Goal: Transaction & Acquisition: Purchase product/service

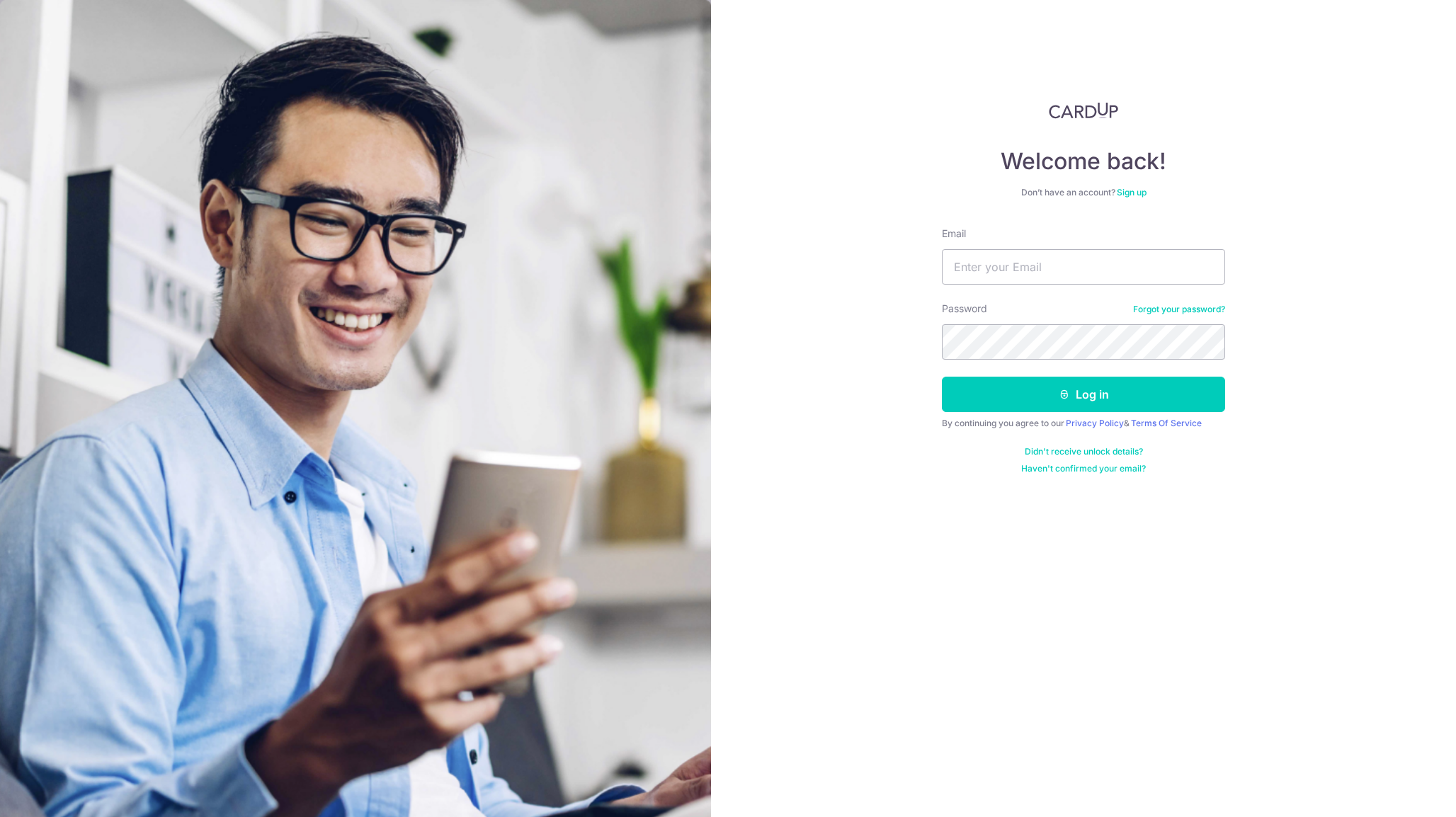
click at [1003, 288] on form "Email Password Forgot your password? Log in By continuing you agree to our Priv…" at bounding box center [1084, 350] width 283 height 248
click at [990, 273] on input "Email" at bounding box center [1084, 267] width 283 height 35
paste input "jaydencheo@gmail.com"
type input "jaydencheo+carduppersonal@gmail.com"
click at [1060, 406] on button "Log in" at bounding box center [1084, 394] width 283 height 35
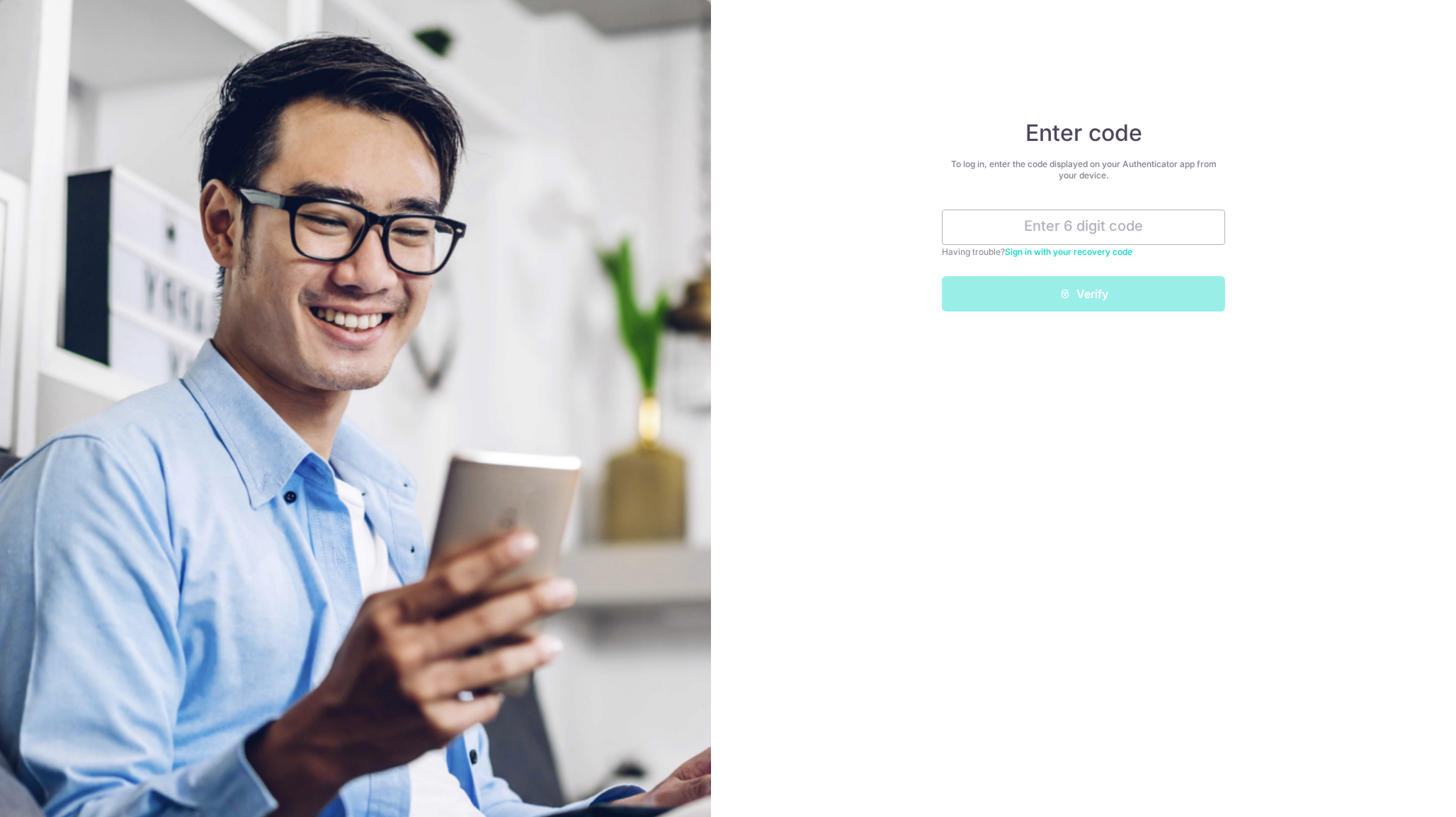
click at [778, 485] on div "Enter code To log in, enter the code displayed on your Authenticator app from y…" at bounding box center [1083, 408] width 745 height 817
click at [1057, 216] on input "text" at bounding box center [1084, 227] width 283 height 35
type input "792800"
click at [1066, 299] on icon "submit" at bounding box center [1065, 293] width 11 height 11
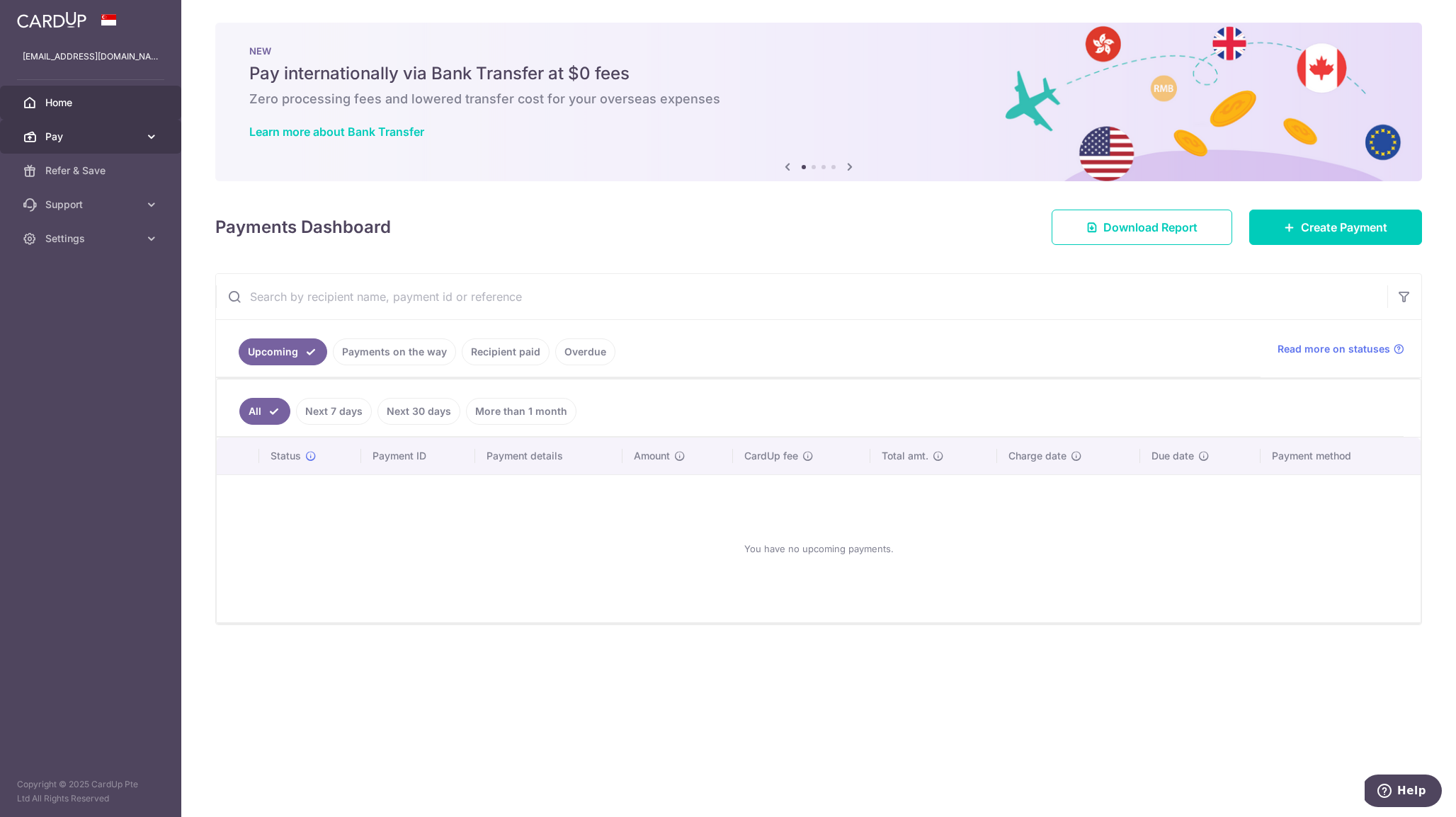
click at [99, 140] on span "Pay" at bounding box center [92, 136] width 93 height 14
click at [72, 163] on link "Payments" at bounding box center [90, 170] width 182 height 34
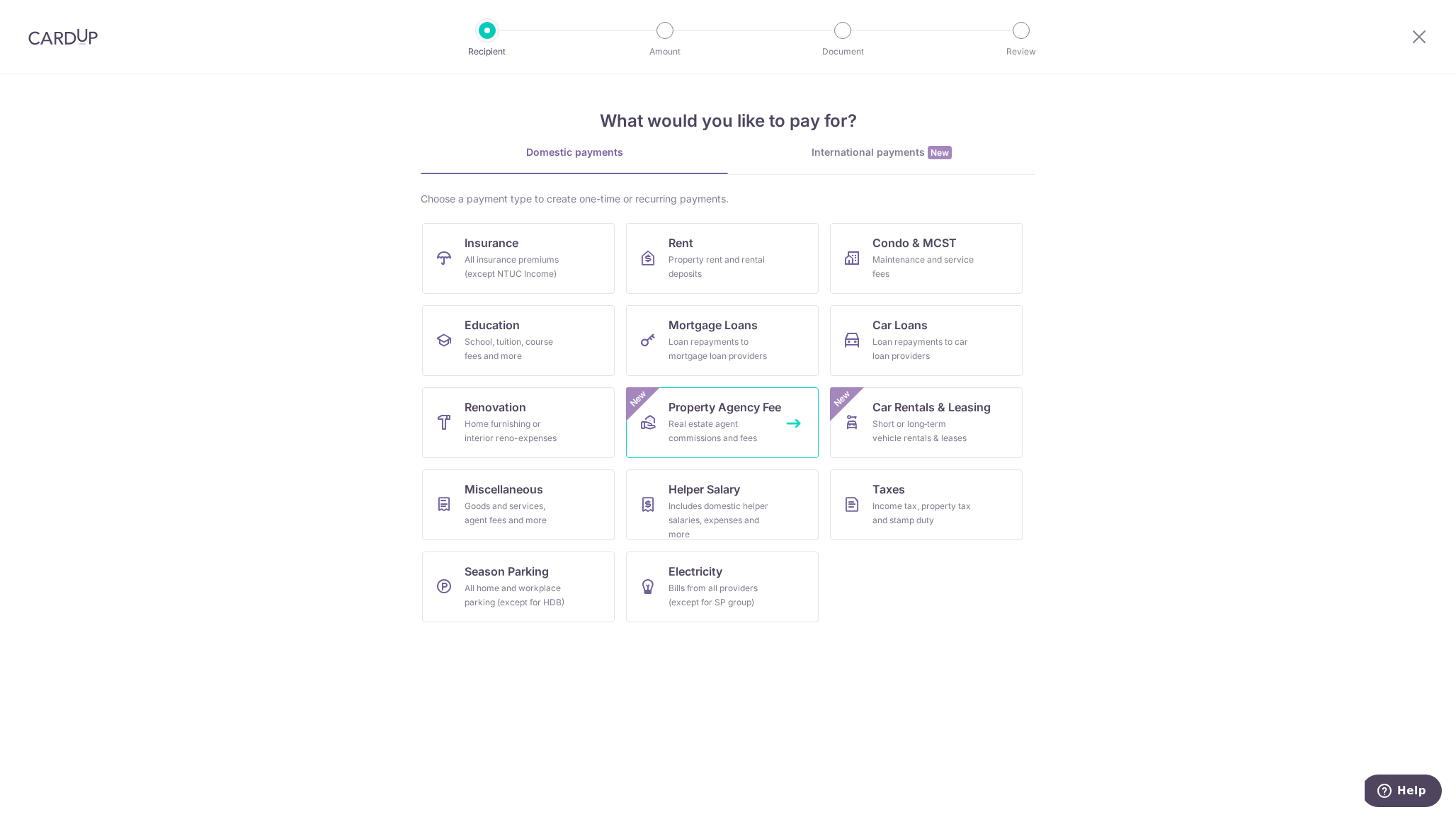
click at [723, 412] on span "Property Agency Fee" at bounding box center [724, 407] width 112 height 17
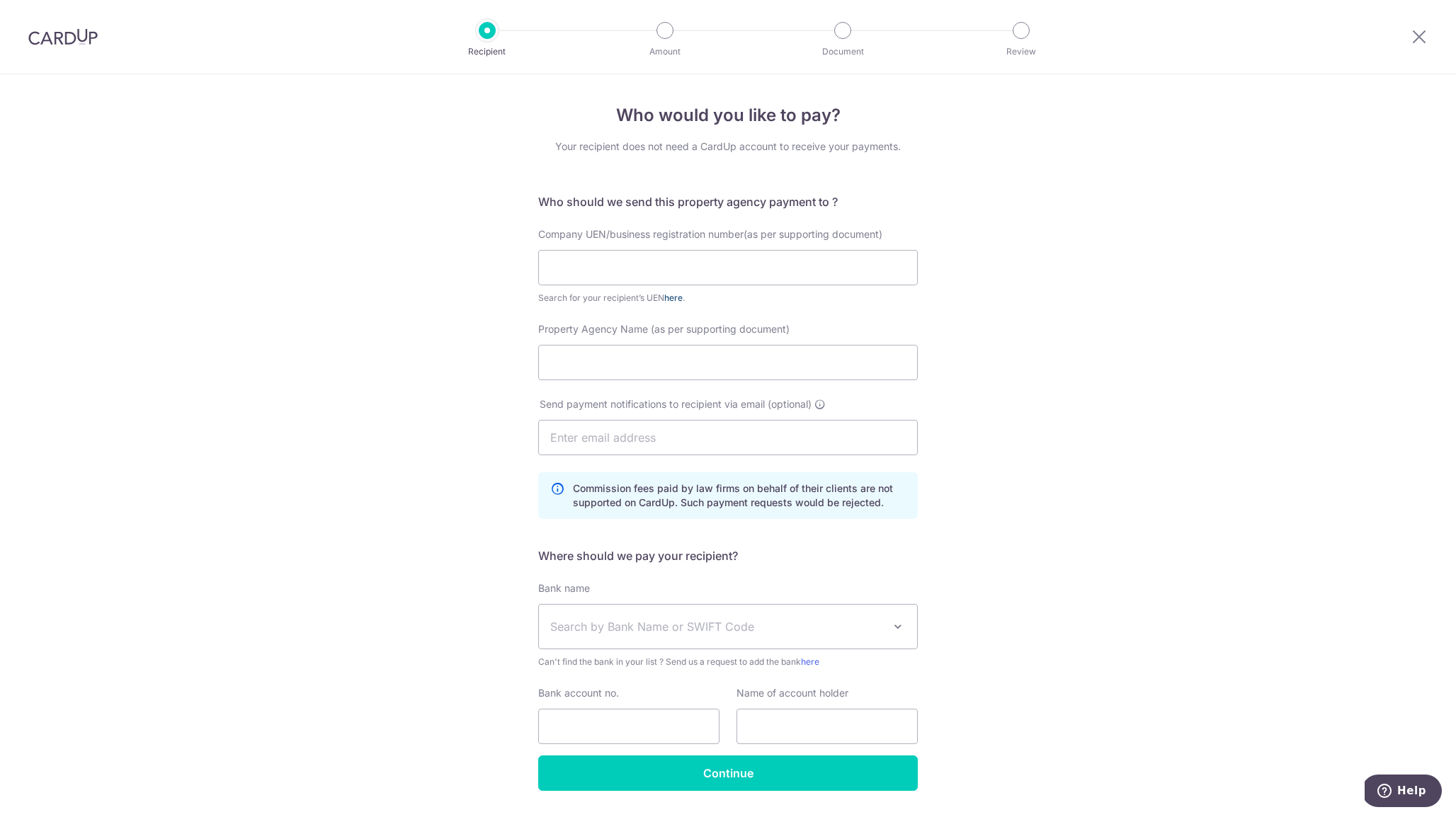
click at [675, 298] on link "here" at bounding box center [673, 298] width 18 height 11
paste input "198103027M"
type input "198103027M"
click at [452, 337] on div "Who would you like to pay? Your recipient does not need a CardUp account to rec…" at bounding box center [728, 466] width 1456 height 783
paste input "ERA REALTY NETWORK PTE LTD"
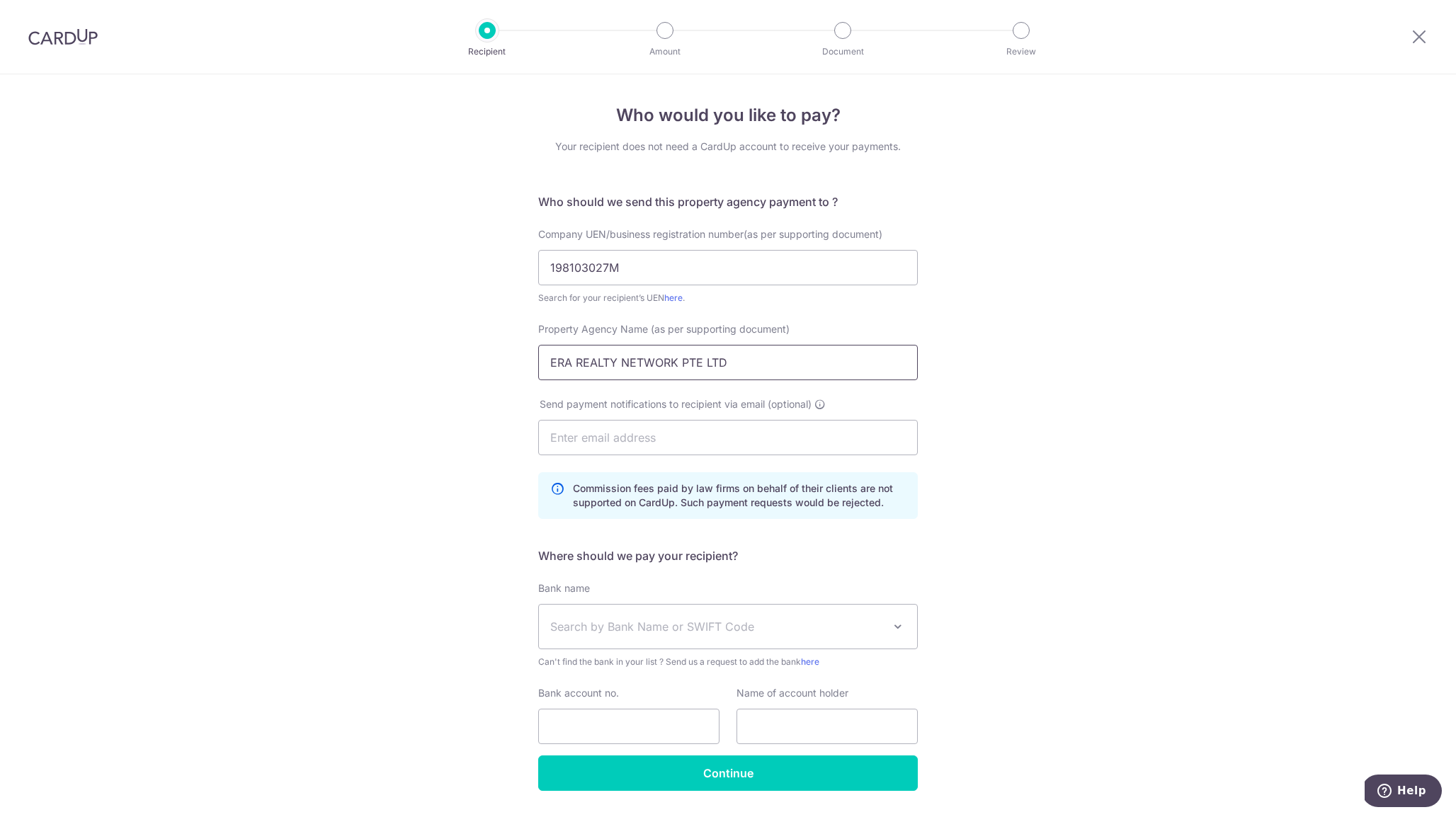
type input "ERA REALTY NETWORK PTE LTD"
click at [458, 401] on div "Who would you like to pay? Your recipient does not need a CardUp account to rec…" at bounding box center [728, 466] width 1456 height 783
click at [449, 411] on div "Who would you like to pay? Your recipient does not need a CardUp account to rec…" at bounding box center [728, 466] width 1456 height 783
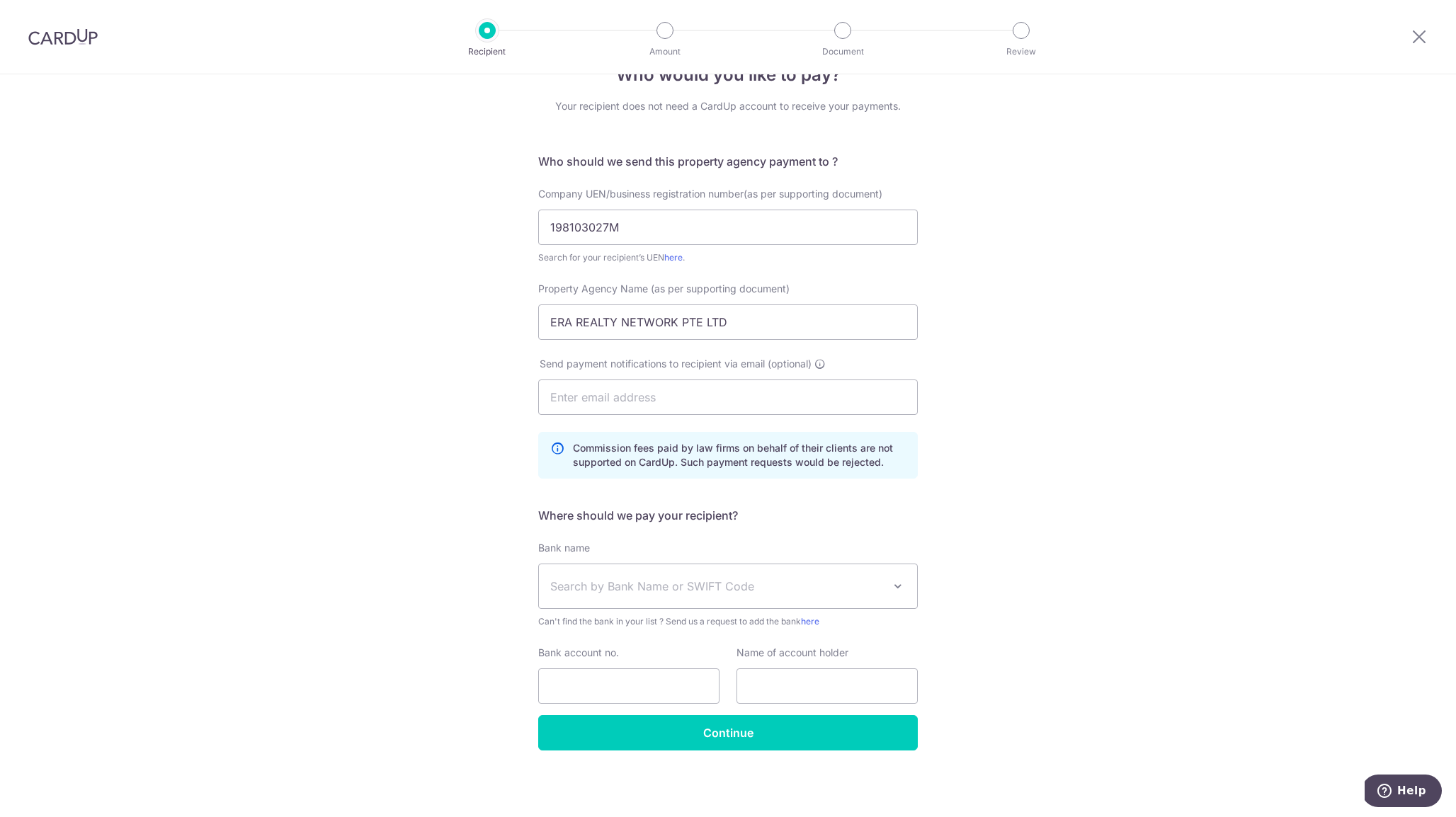
scroll to position [41, 0]
click at [465, 448] on div "Who would you like to pay? Your recipient does not need a CardUp account to rec…" at bounding box center [728, 425] width 1456 height 783
click at [641, 464] on p "Commission fees paid by law firms on behalf of their clients are not supported …" at bounding box center [739, 455] width 333 height 29
click at [701, 584] on span "Search by Bank Name or SWIFT Code" at bounding box center [717, 586] width 333 height 17
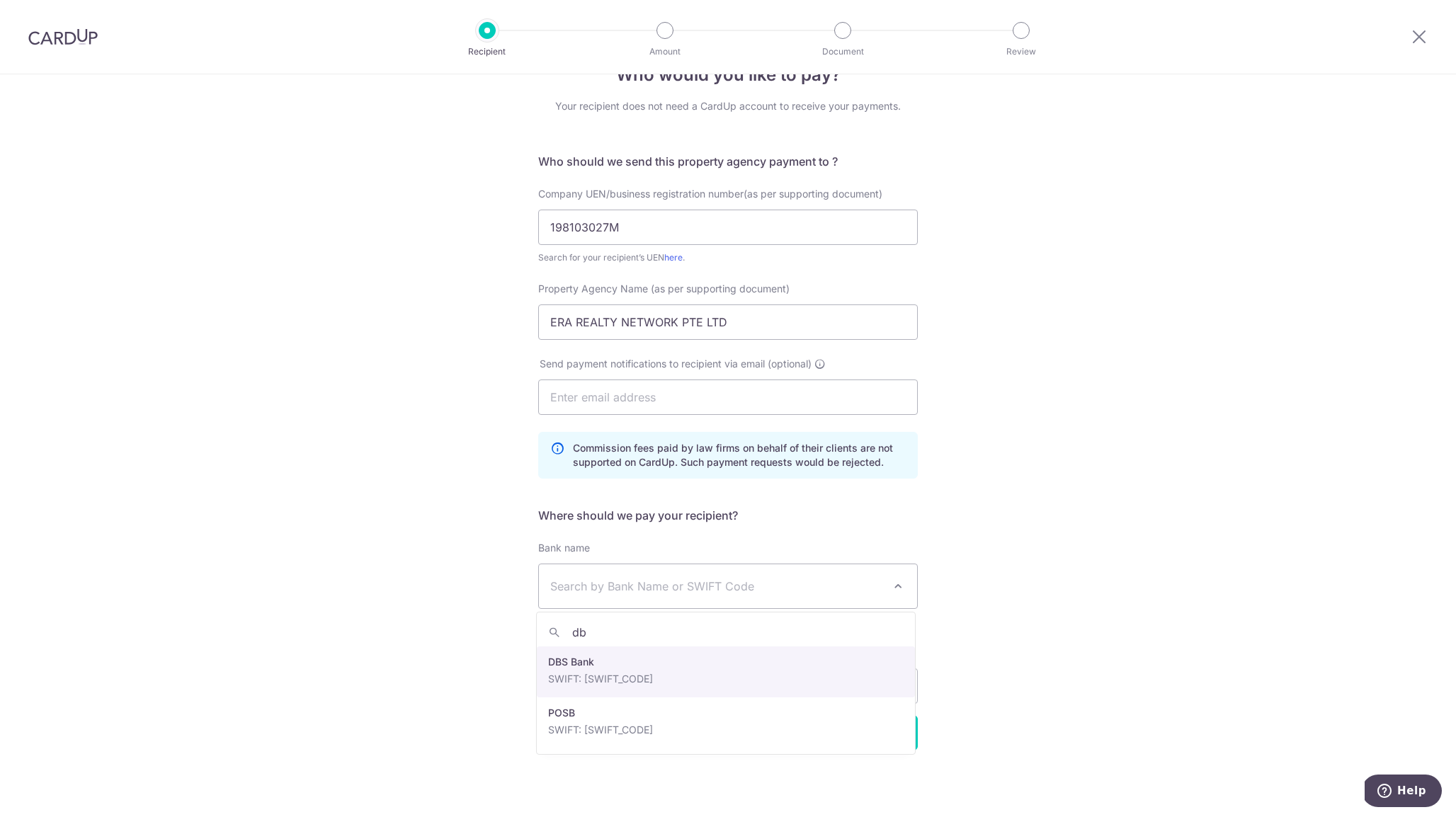
type input "dbs"
select select "6"
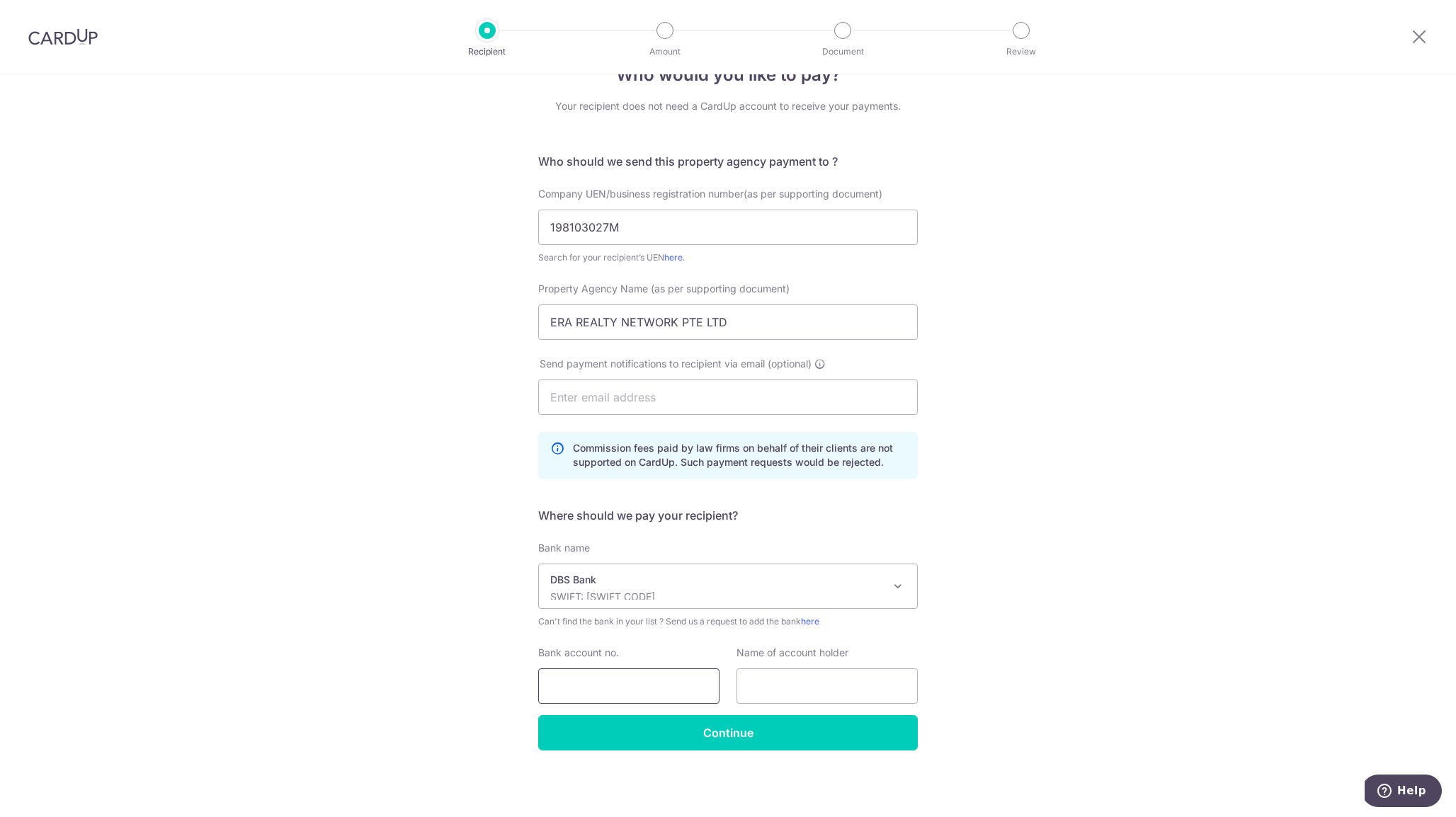
click at [664, 696] on input "Bank account no." at bounding box center [629, 686] width 182 height 35
type input "0"
type input "065-006620-3"
drag, startPoint x: 750, startPoint y: 332, endPoint x: 417, endPoint y: 277, distance: 337.5
click at [417, 277] on div "Who would you like to pay? Your recipient does not need a CardUp account to rec…" at bounding box center [728, 425] width 1456 height 783
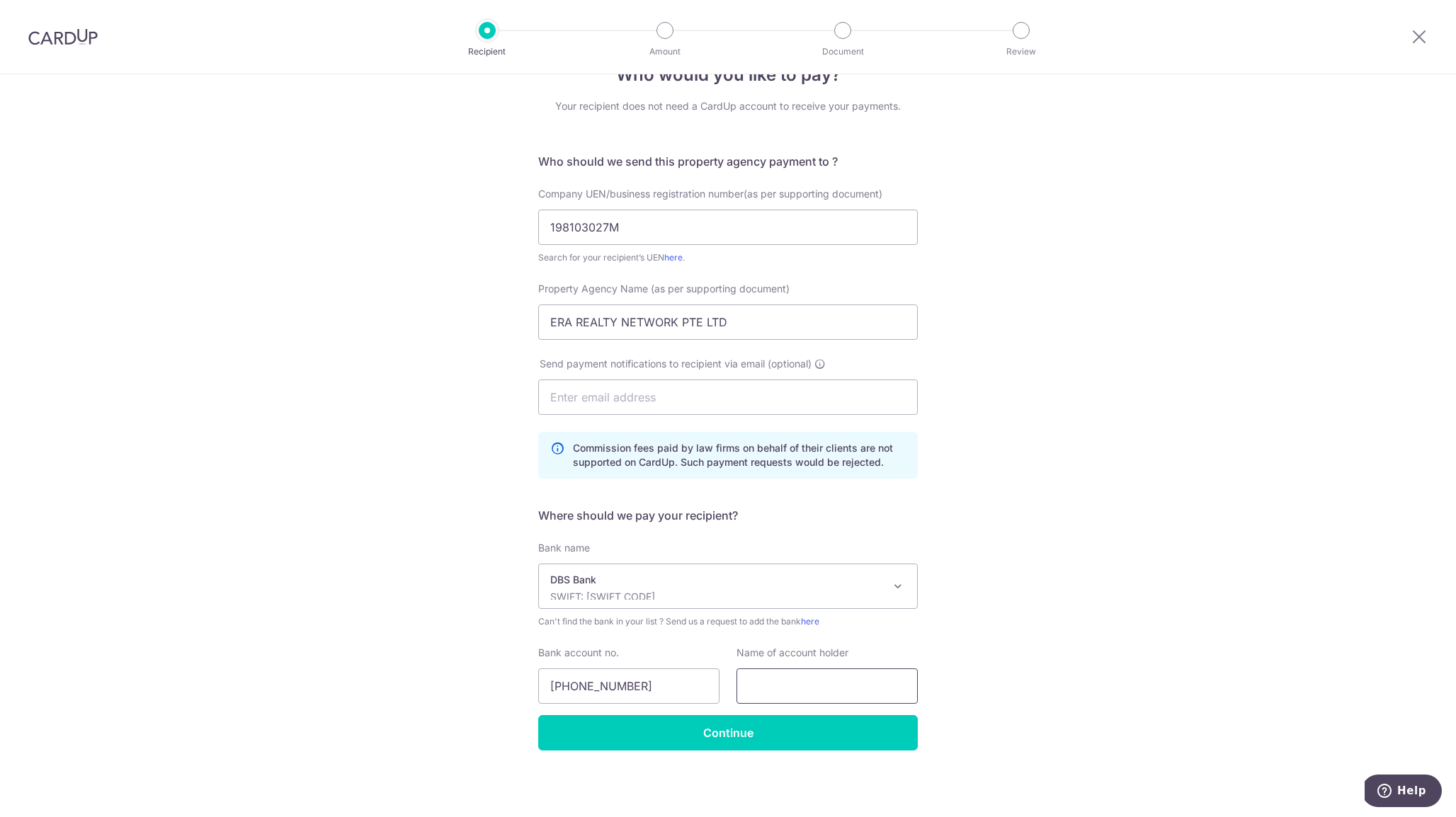
click at [823, 678] on input "text" at bounding box center [827, 686] width 182 height 35
paste input "ERA REALTY NETWORK PTE LTD"
type input "ERA REALTY NETWORK PTE LTD"
click at [746, 756] on div "Who would you like to pay? Your recipient does not need a CardUp account to rec…" at bounding box center [728, 425] width 1456 height 783
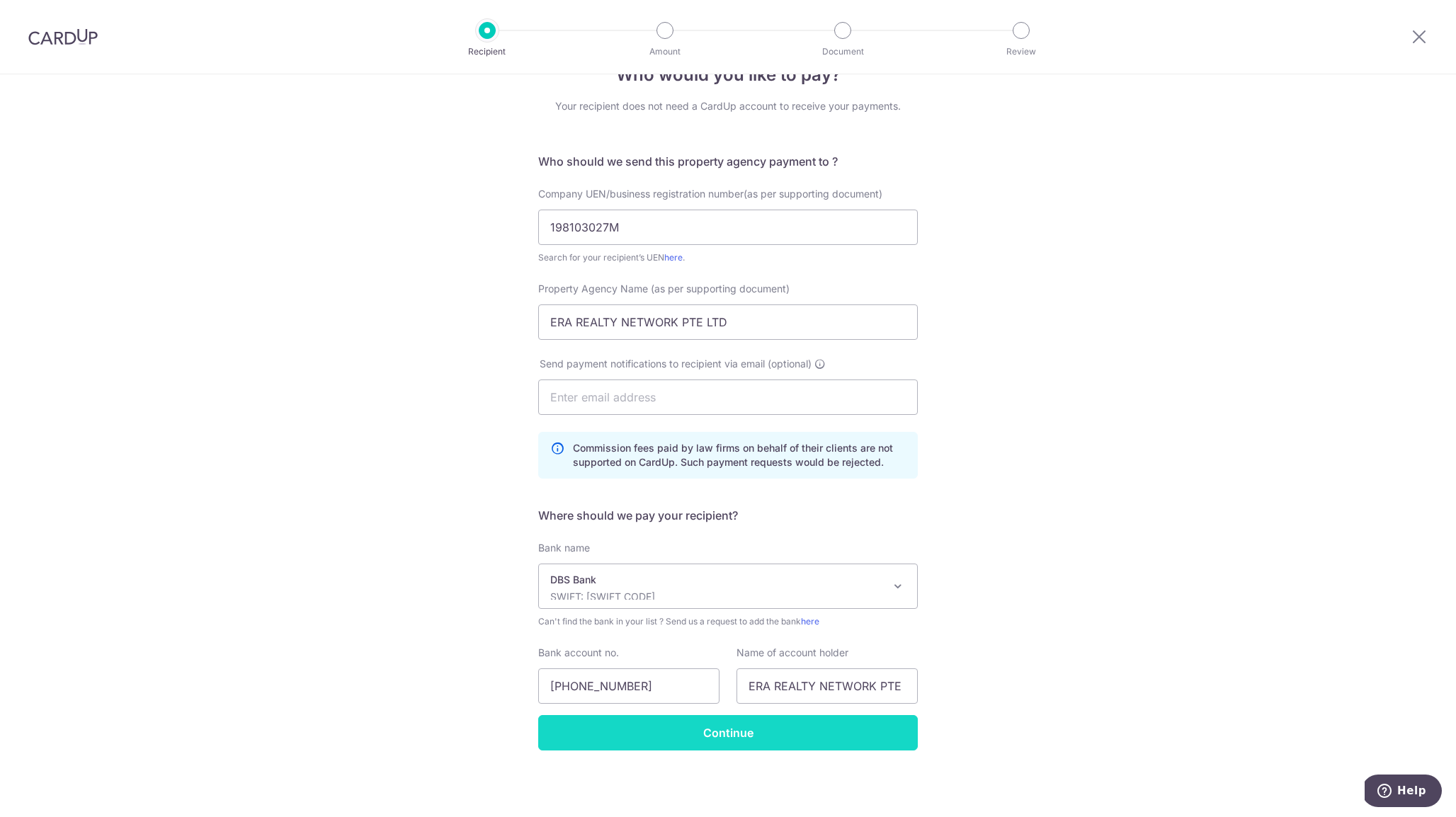
click at [724, 732] on input "Continue" at bounding box center [728, 733] width 380 height 35
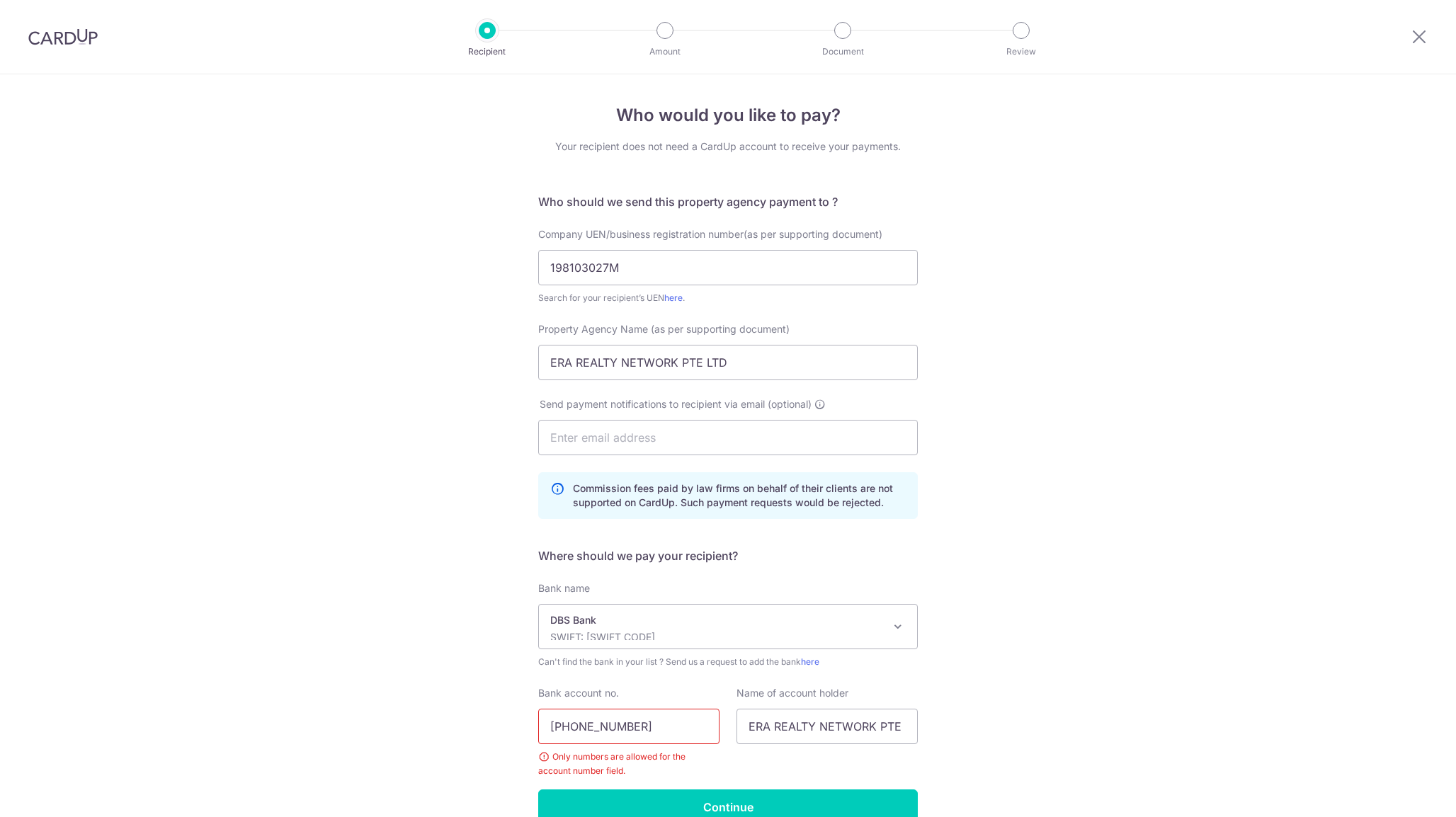
scroll to position [75, 0]
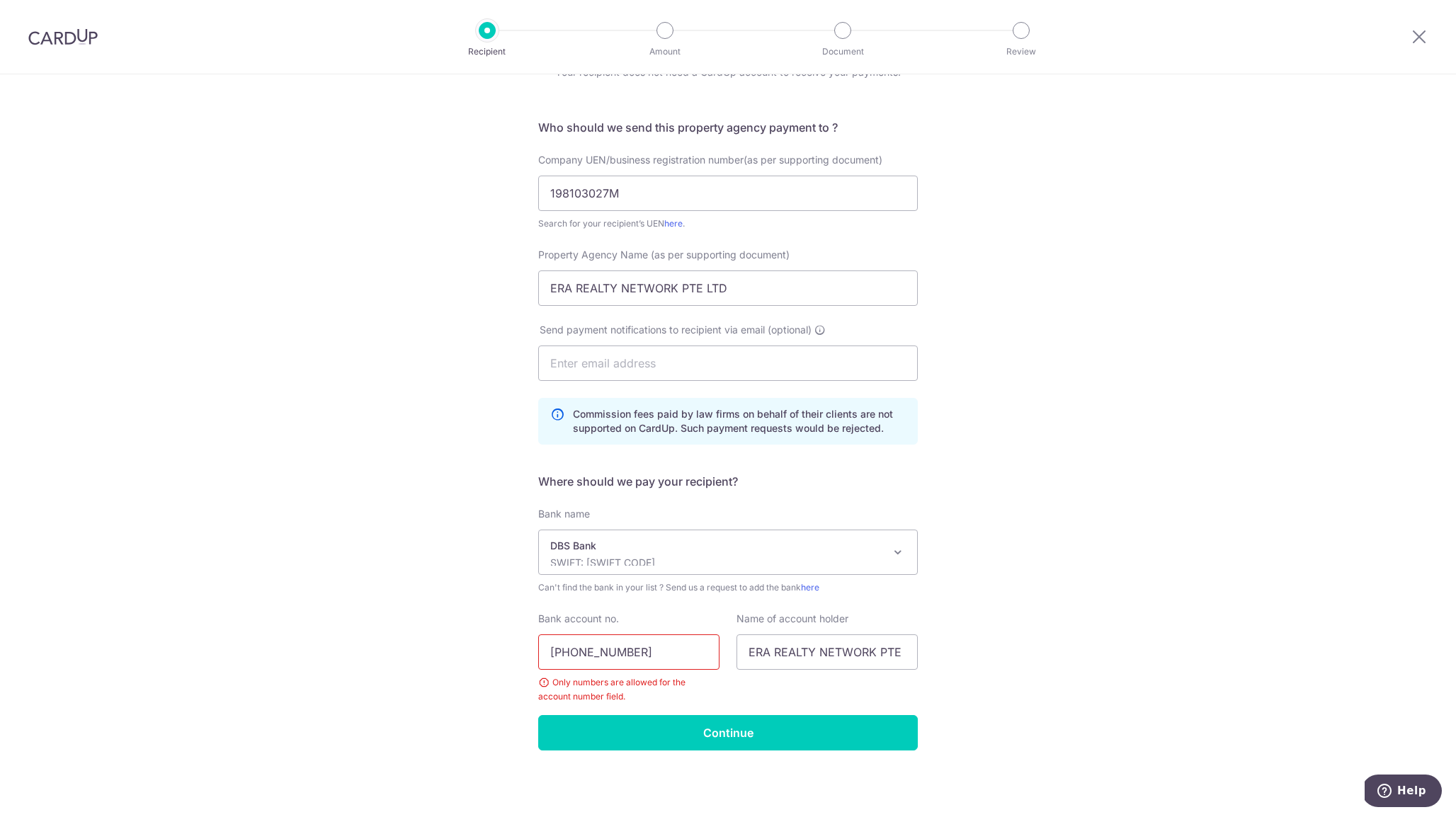
click at [681, 662] on input "065-006620-3" at bounding box center [629, 652] width 182 height 35
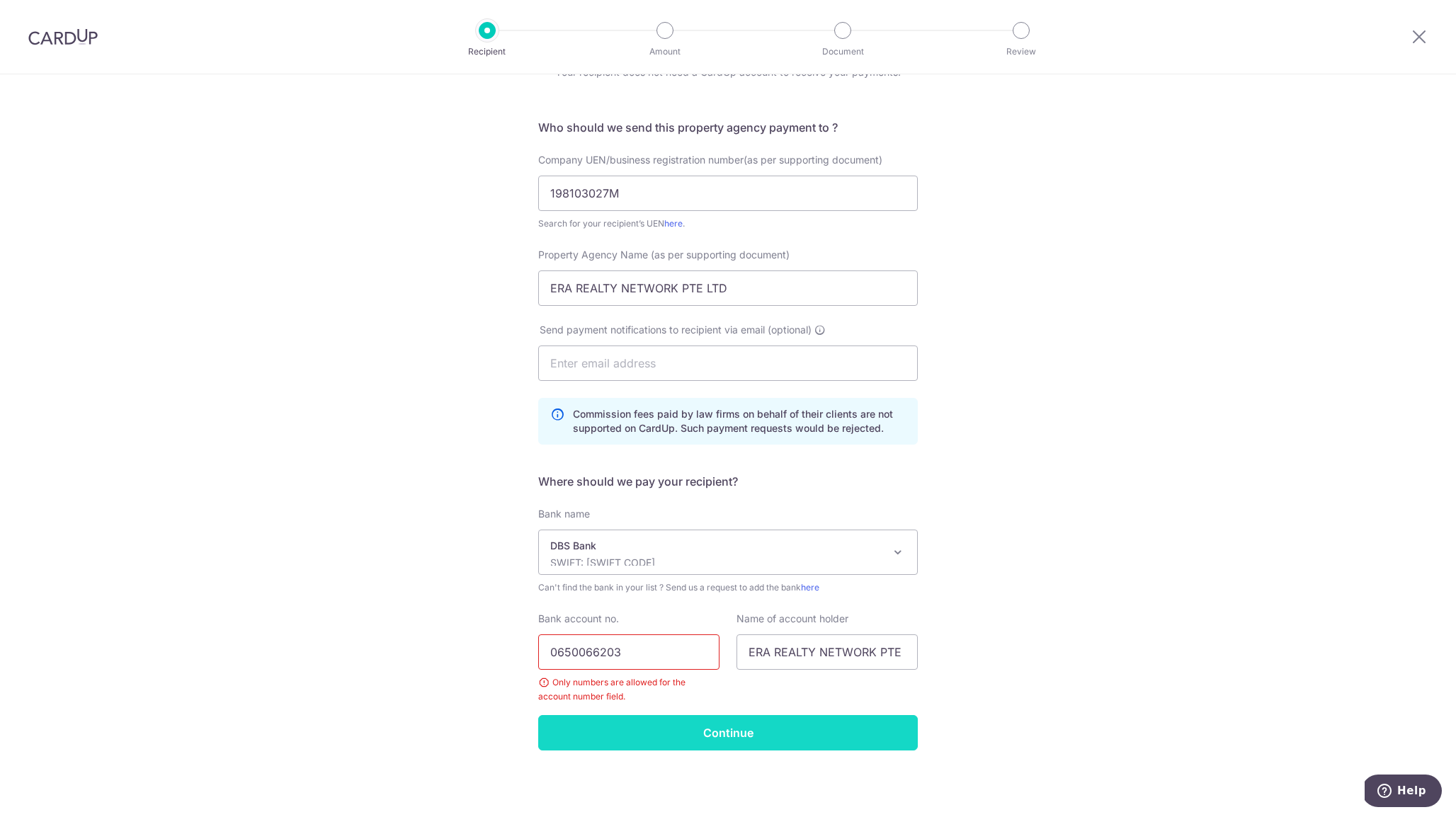
type input "0650066203"
click at [688, 737] on input "Continue" at bounding box center [728, 733] width 380 height 35
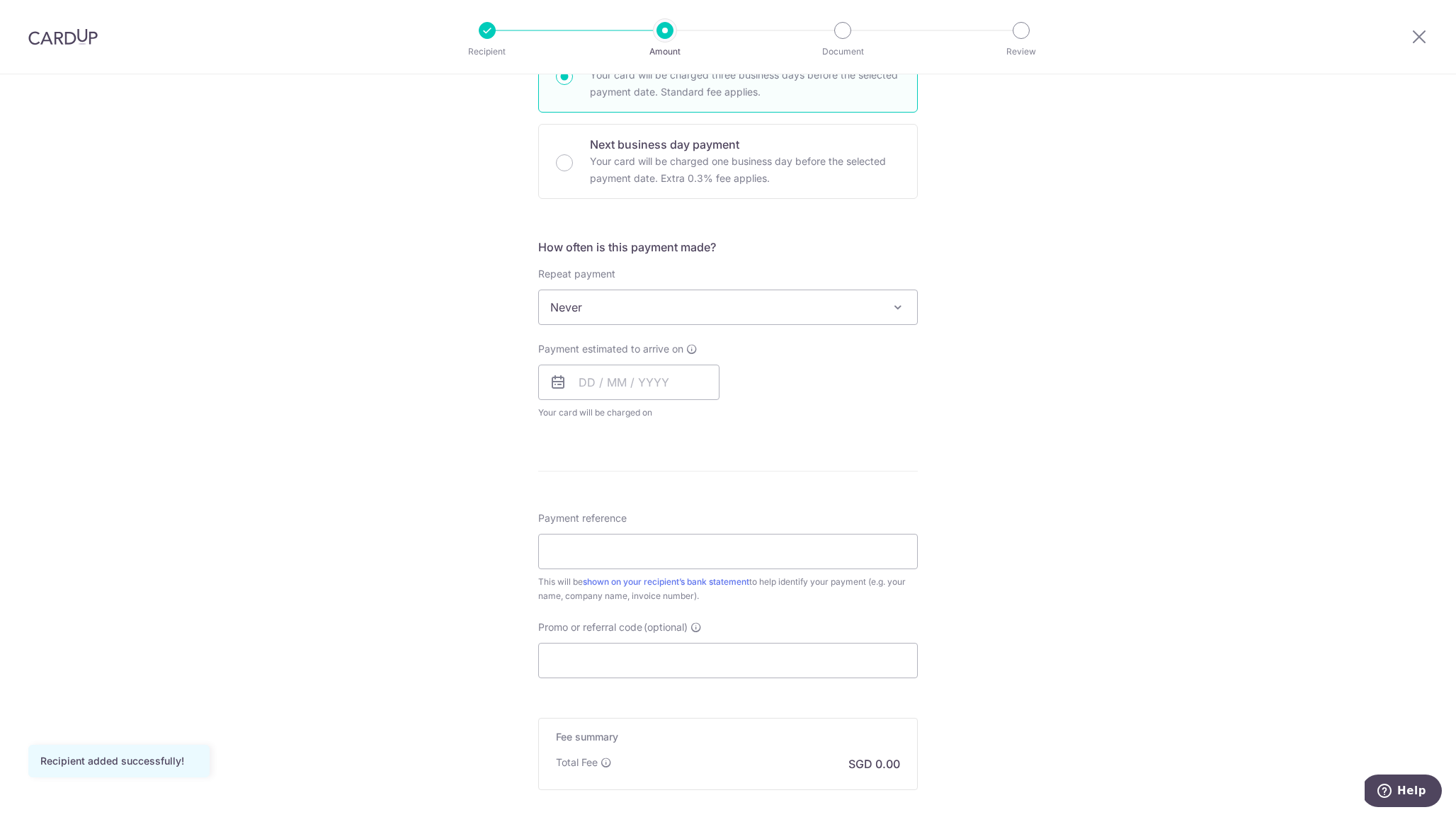
scroll to position [403, 0]
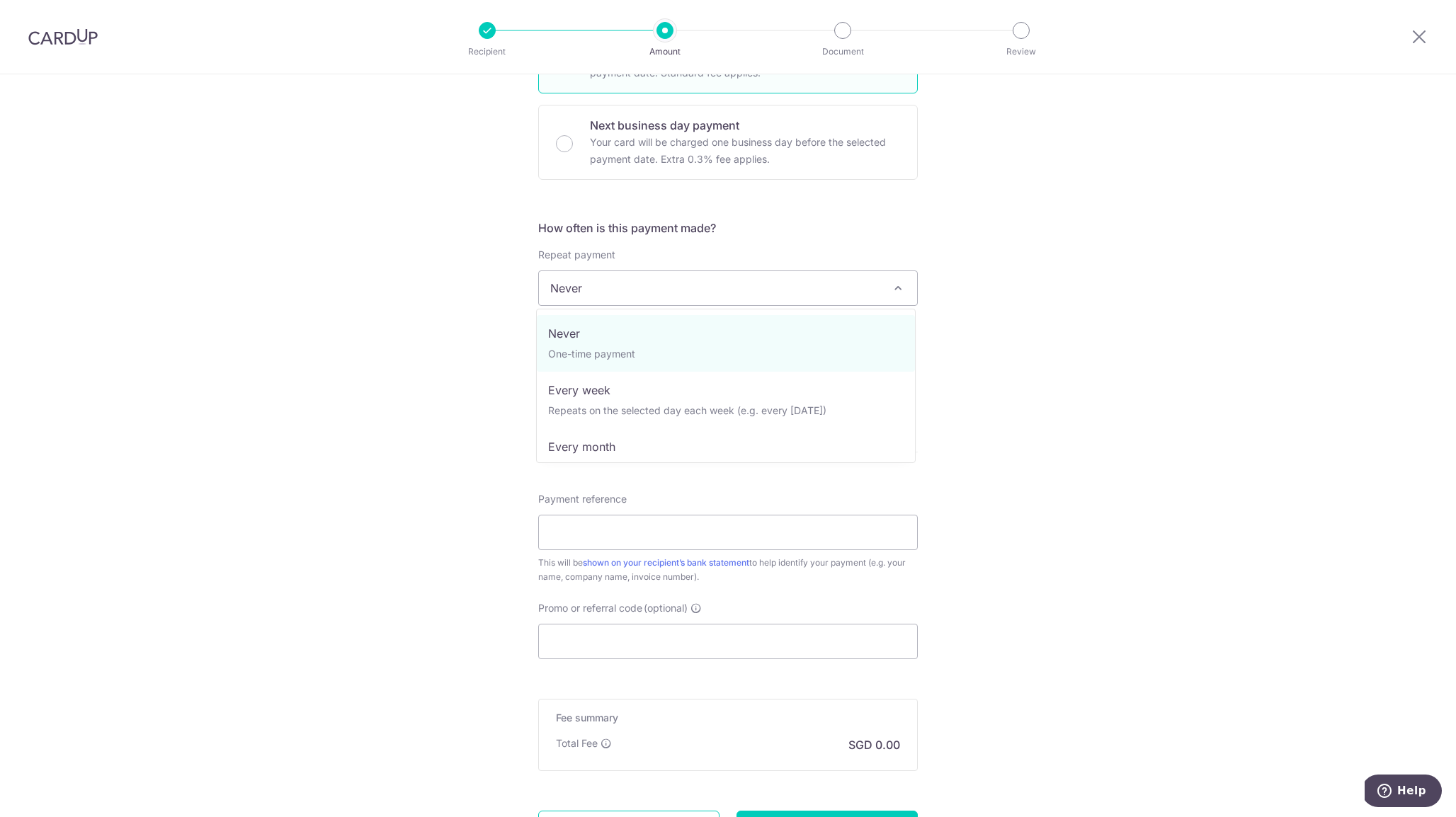
click at [641, 290] on span "Never" at bounding box center [728, 288] width 378 height 34
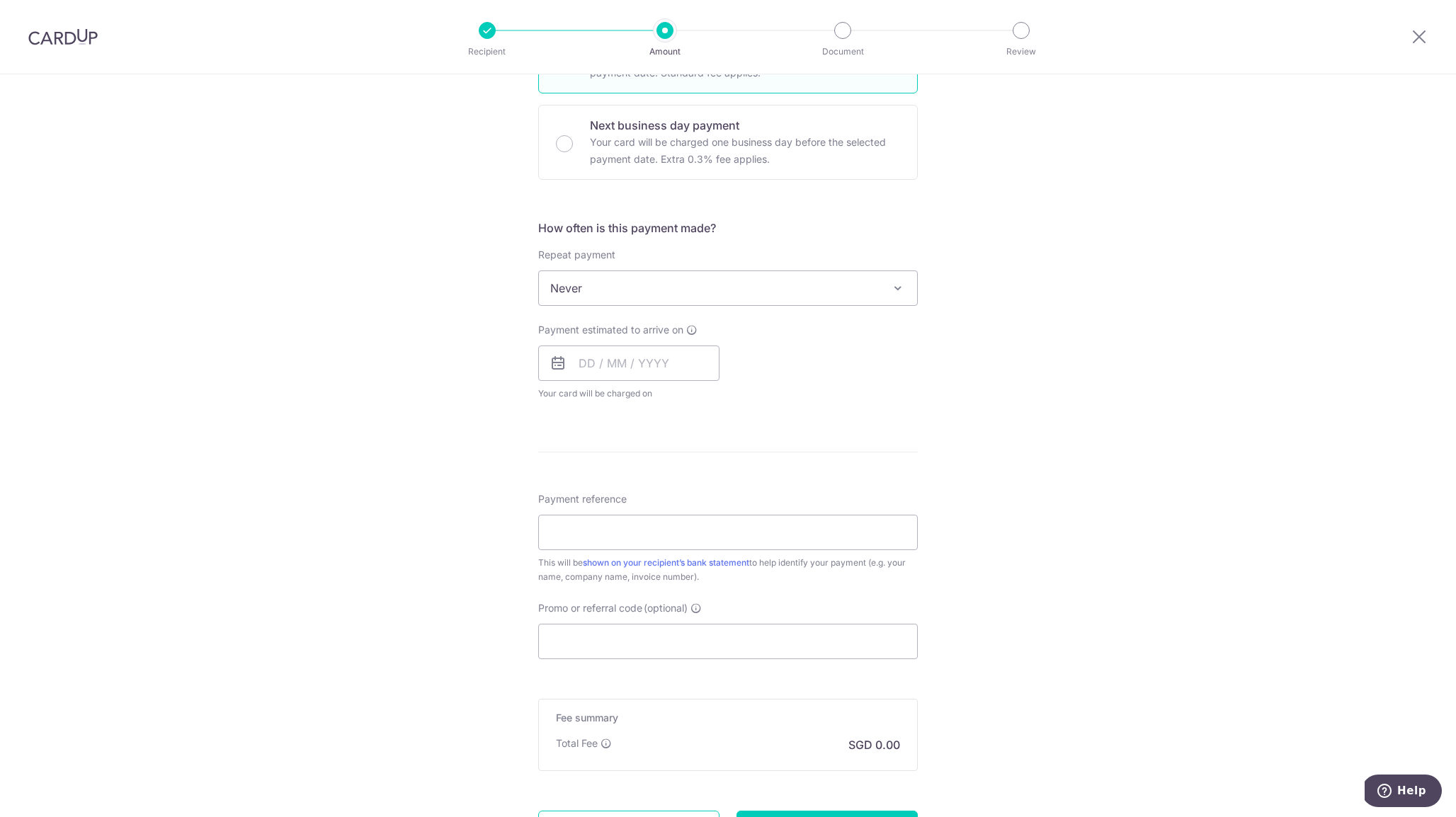
click at [415, 273] on div "Tell us more about your payment Enter payment amount SGD Recipient added succes…" at bounding box center [728, 312] width 1456 height 1281
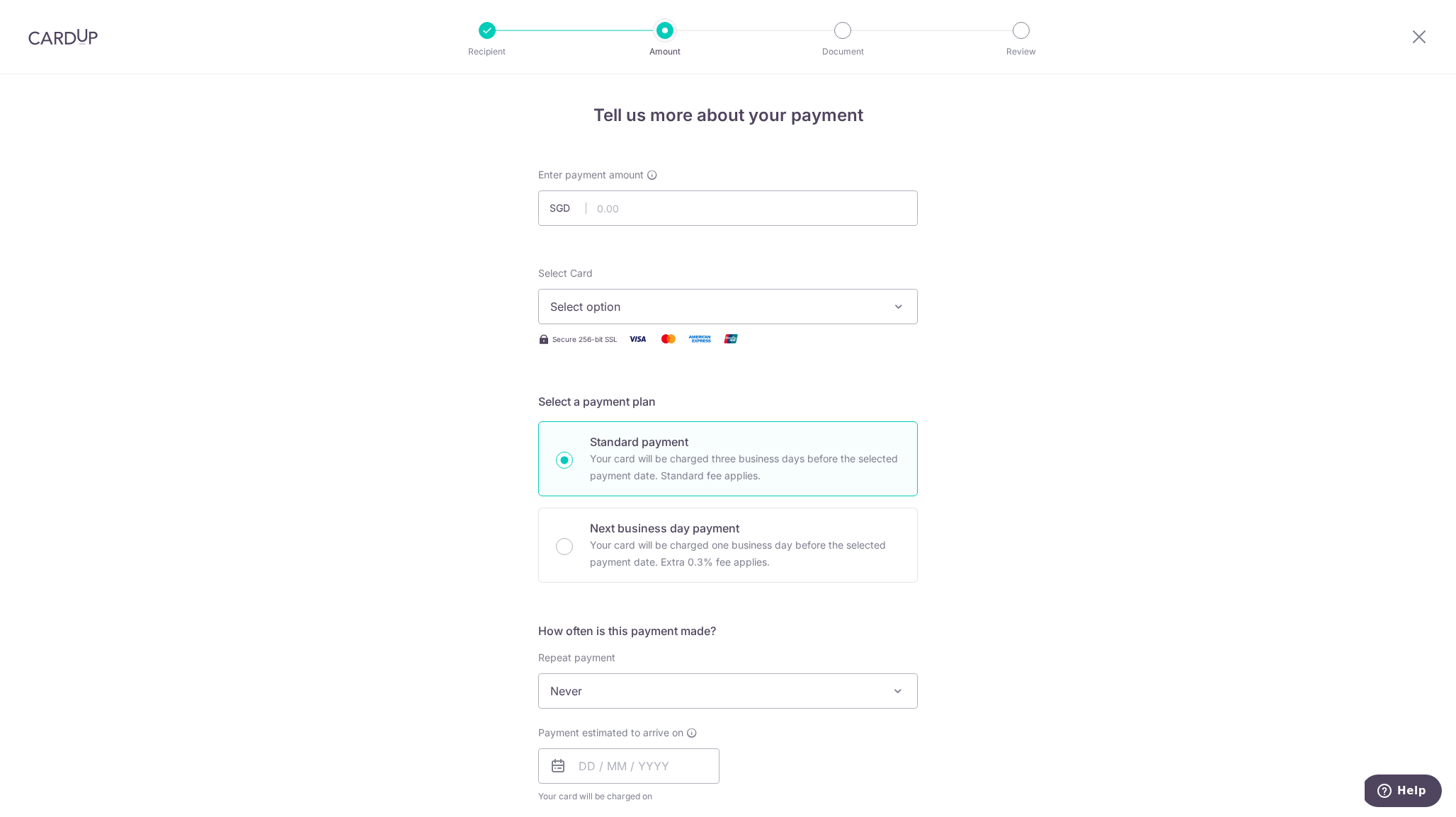
scroll to position [0, 0]
click at [637, 310] on span "Select option" at bounding box center [715, 307] width 330 height 17
click at [624, 256] on form "Enter payment amount SGD Recipient added successfully! Select Card Select optio…" at bounding box center [728, 729] width 380 height 1121
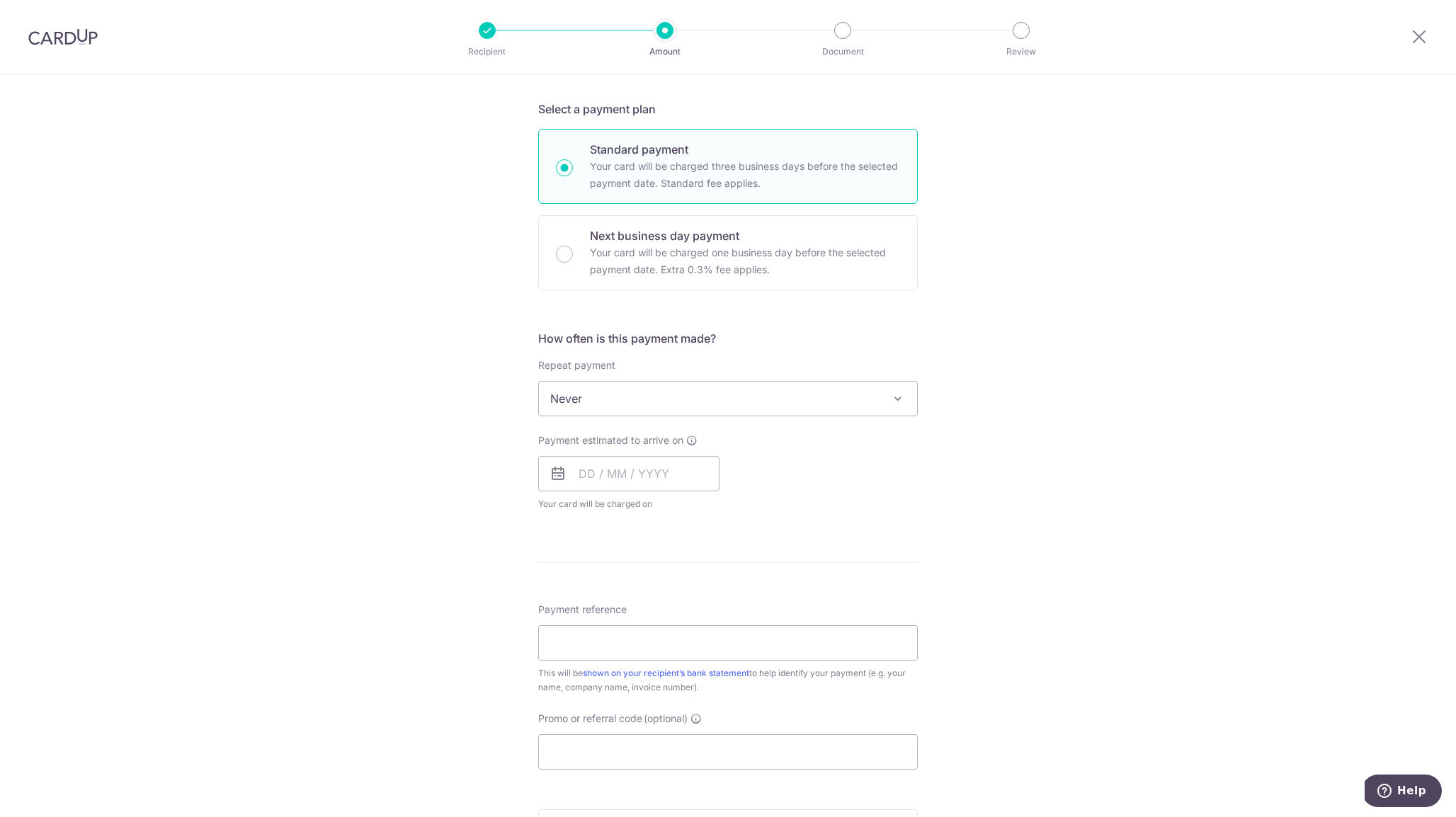
scroll to position [496, 0]
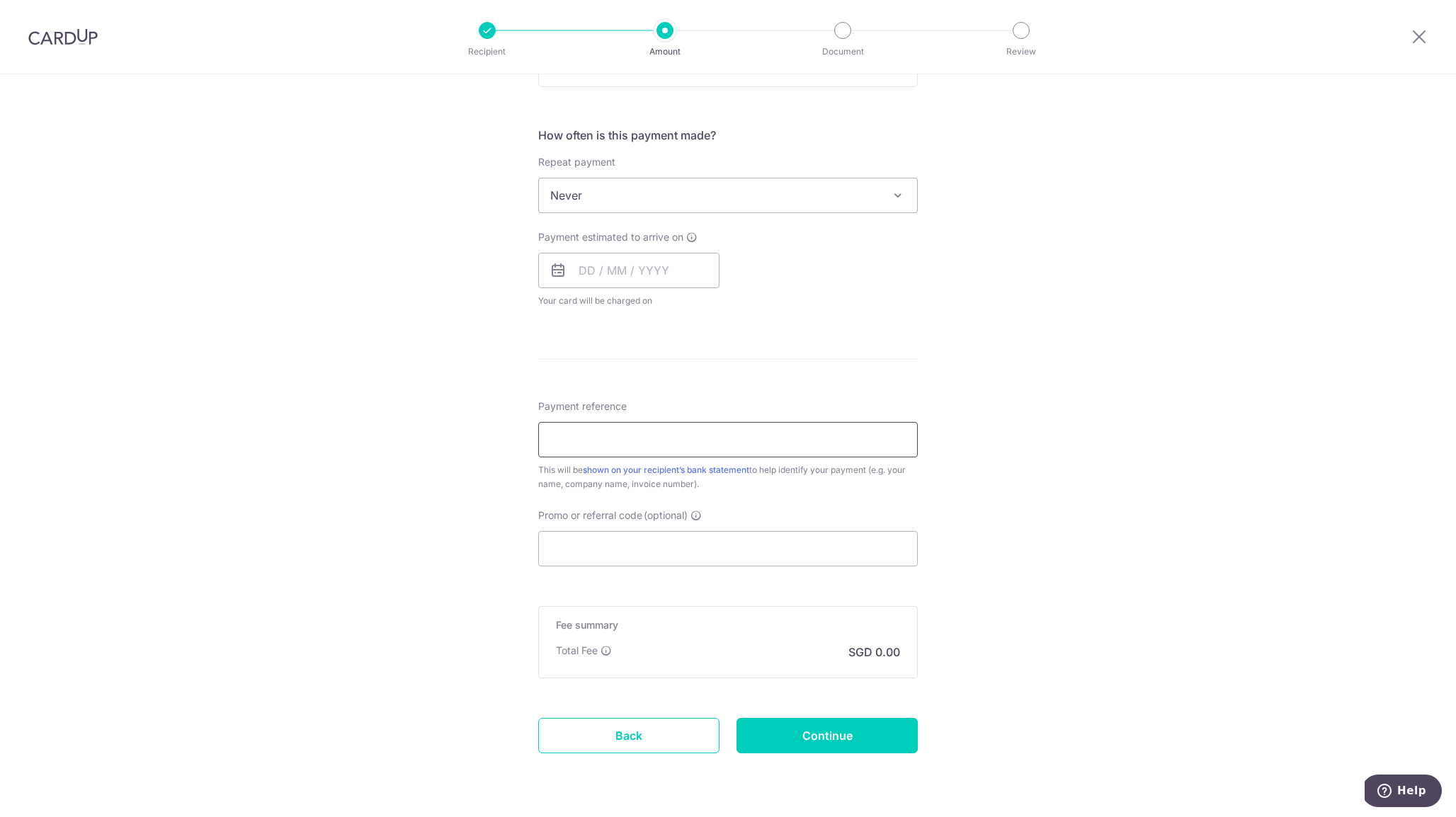
click at [631, 430] on input "Payment reference" at bounding box center [728, 439] width 380 height 35
click at [436, 531] on div "Tell us more about your payment Enter payment amount SGD Recipient added succes…" at bounding box center [728, 219] width 1456 height 1281
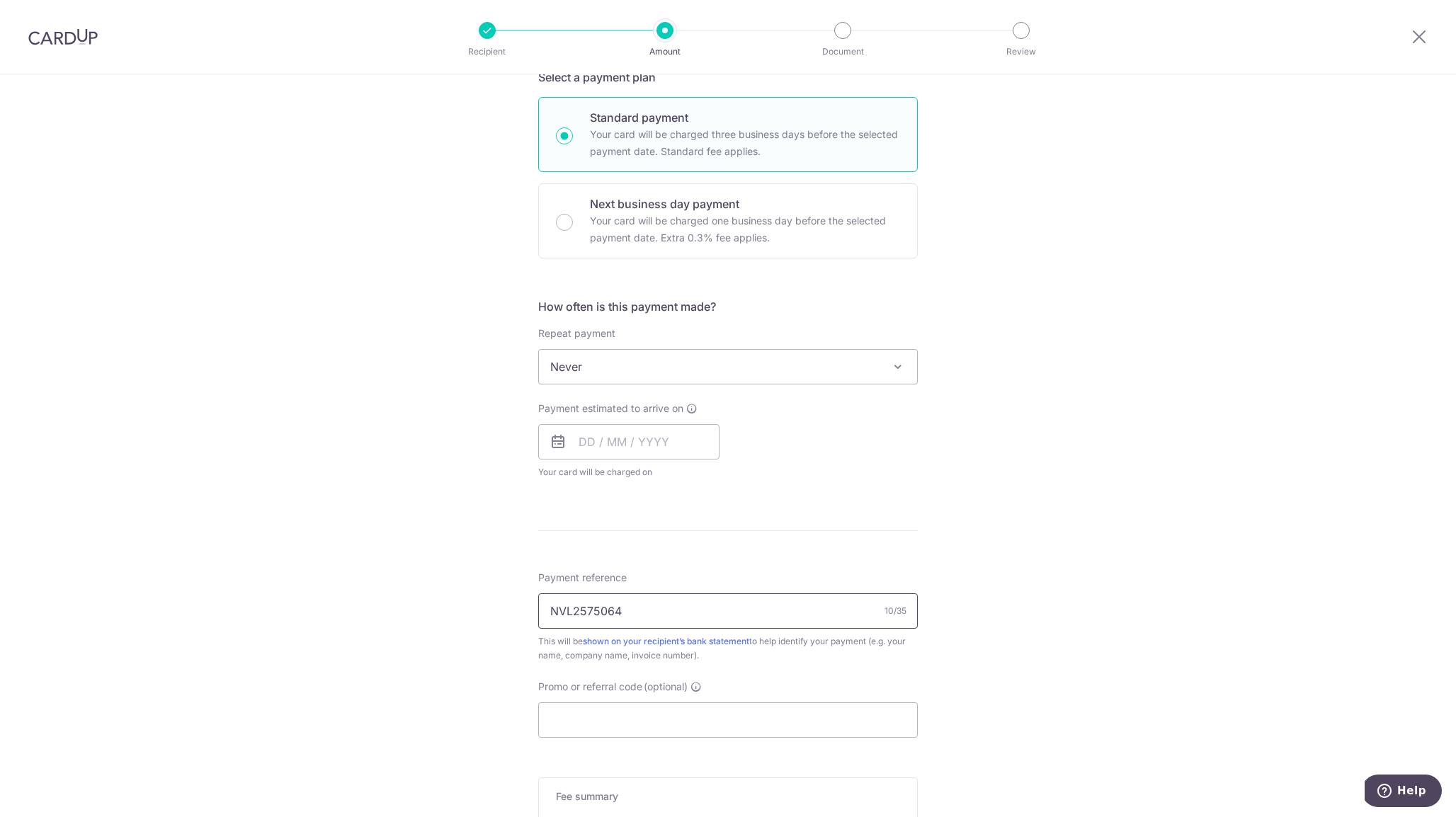
scroll to position [297, 0]
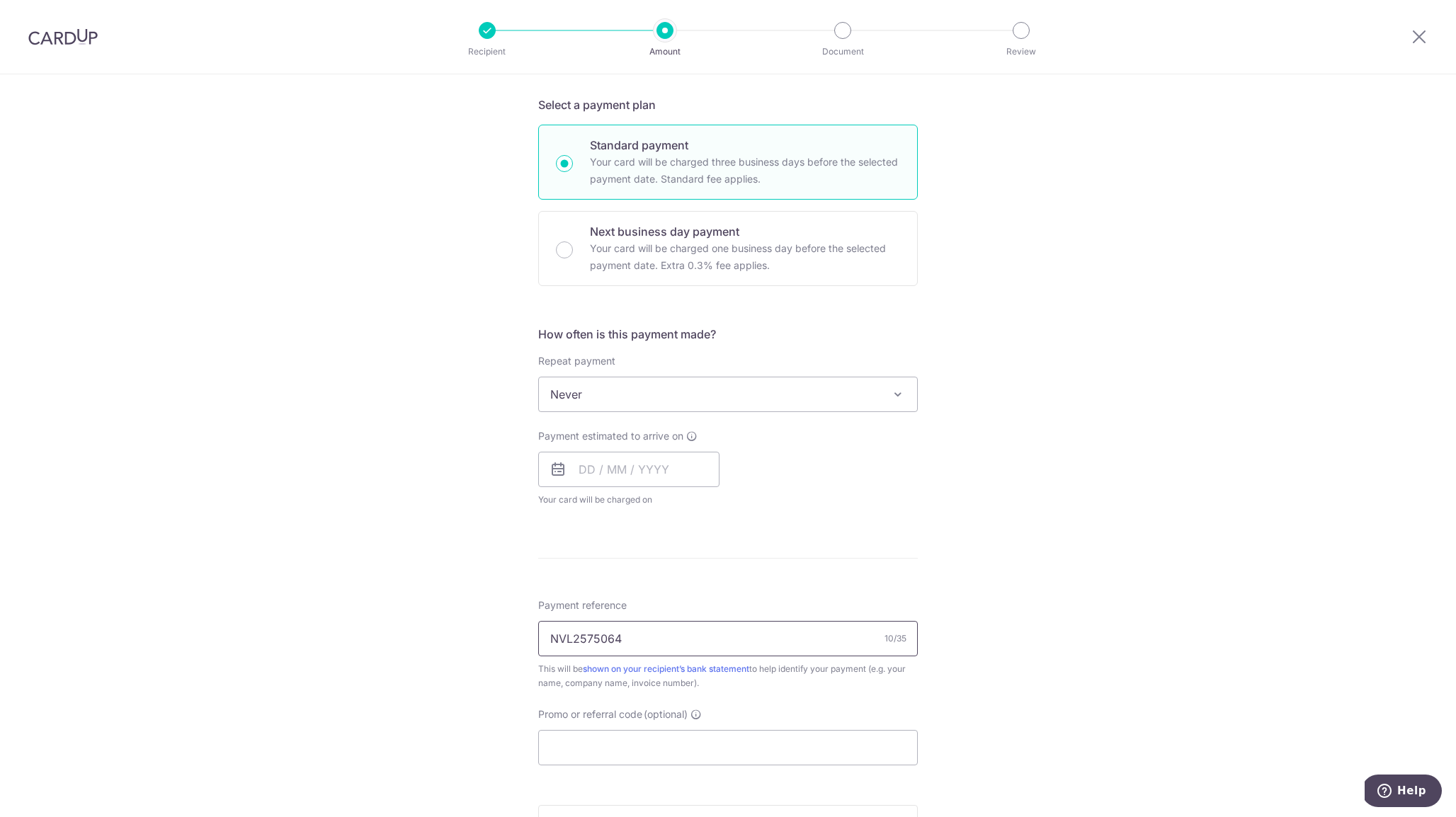
click at [684, 642] on input "NVL2575064" at bounding box center [728, 638] width 380 height 35
paste input "NO 49 HINDHEDE WALK #02-"
click at [642, 633] on input "NVL2575064 NO 49 HINDHEDE WALK #02-" at bounding box center [728, 638] width 380 height 35
type input "NVL2575064/49 HINDHEDE WALK #02-02"
click at [902, 554] on form "Enter payment amount SGD Recipient added successfully! Select Card Select optio…" at bounding box center [728, 432] width 380 height 1121
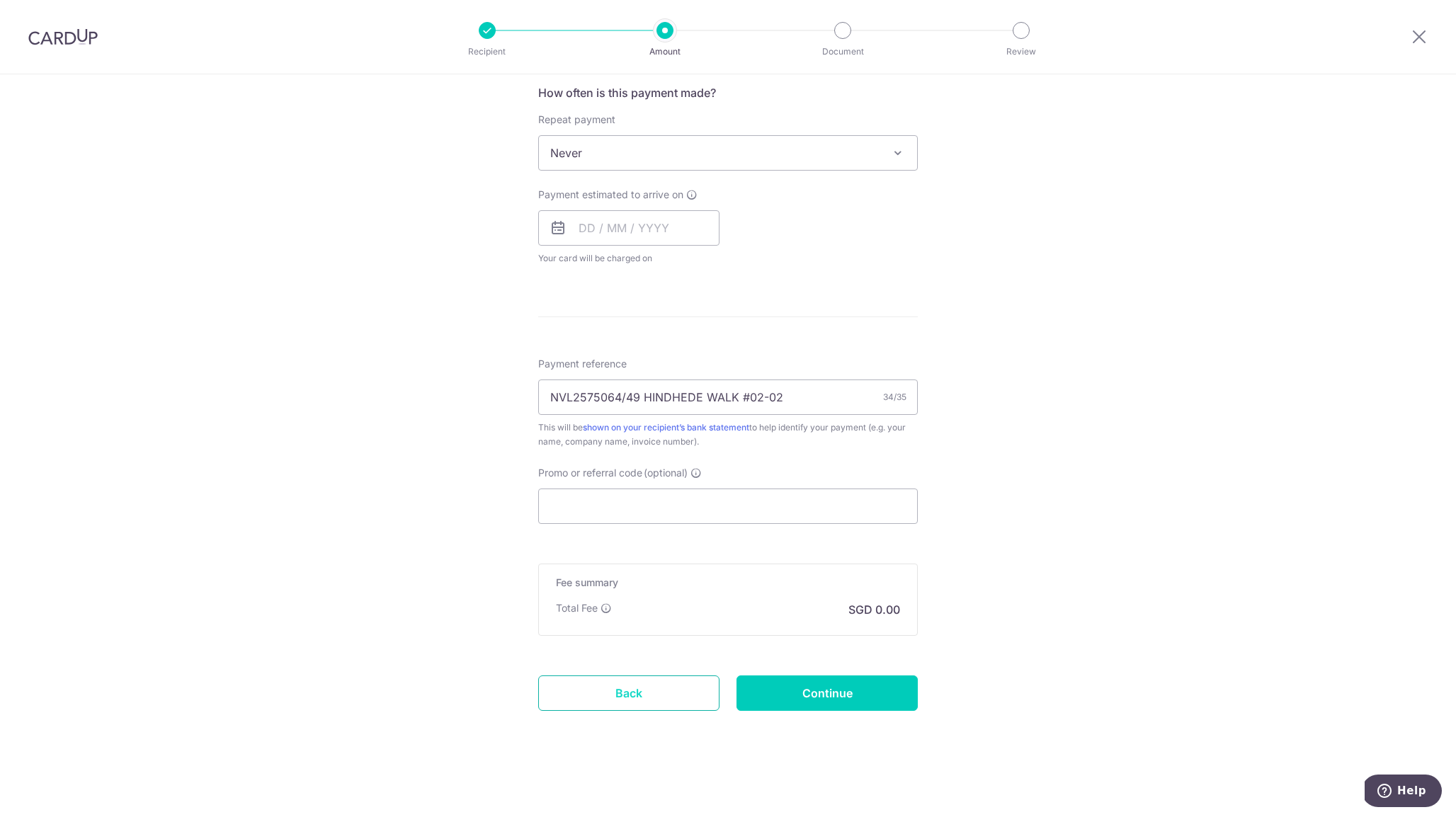
scroll to position [538, 0]
click at [649, 699] on link "Back" at bounding box center [629, 693] width 182 height 35
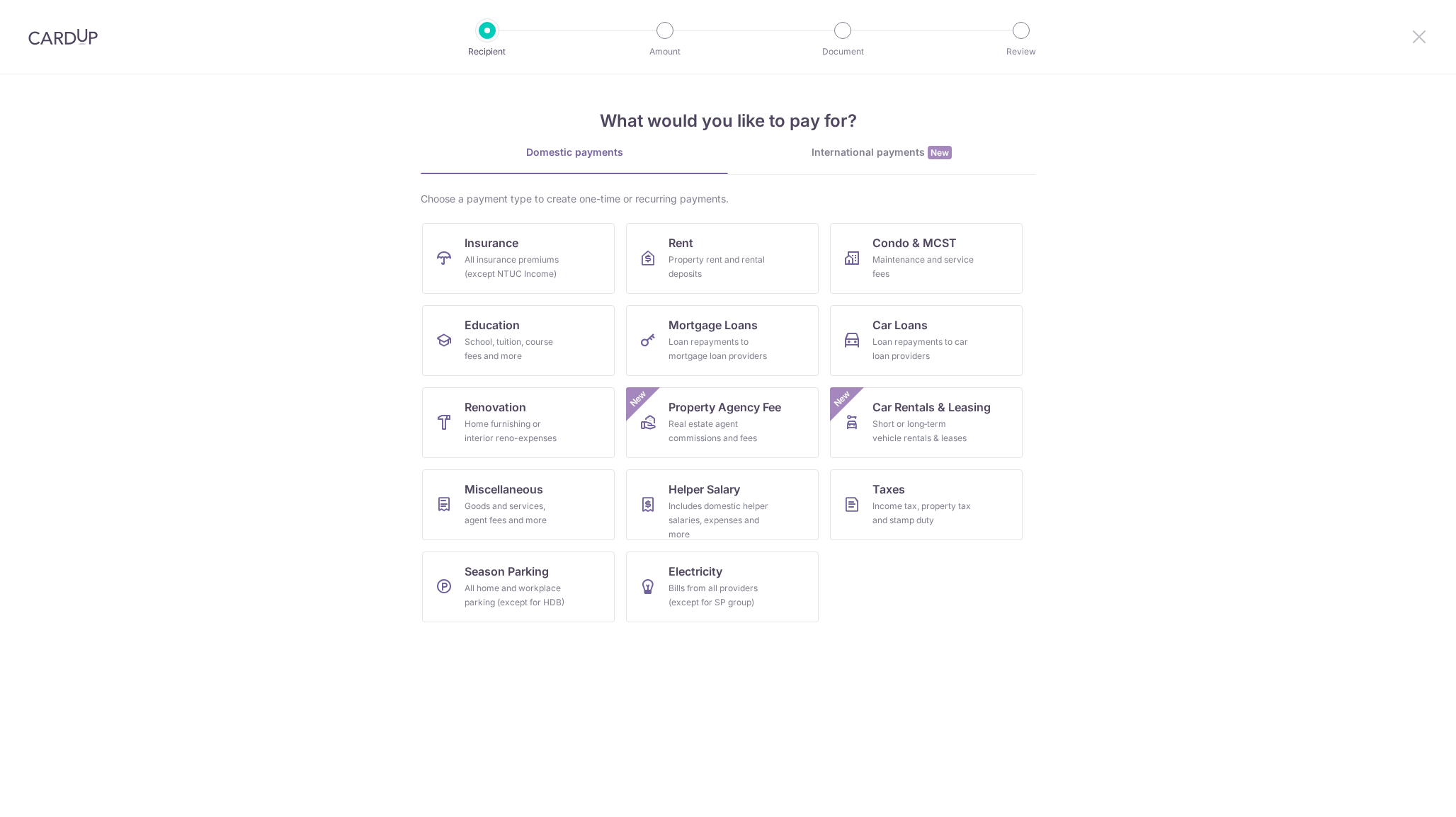
click at [1422, 29] on icon at bounding box center [1419, 36] width 17 height 17
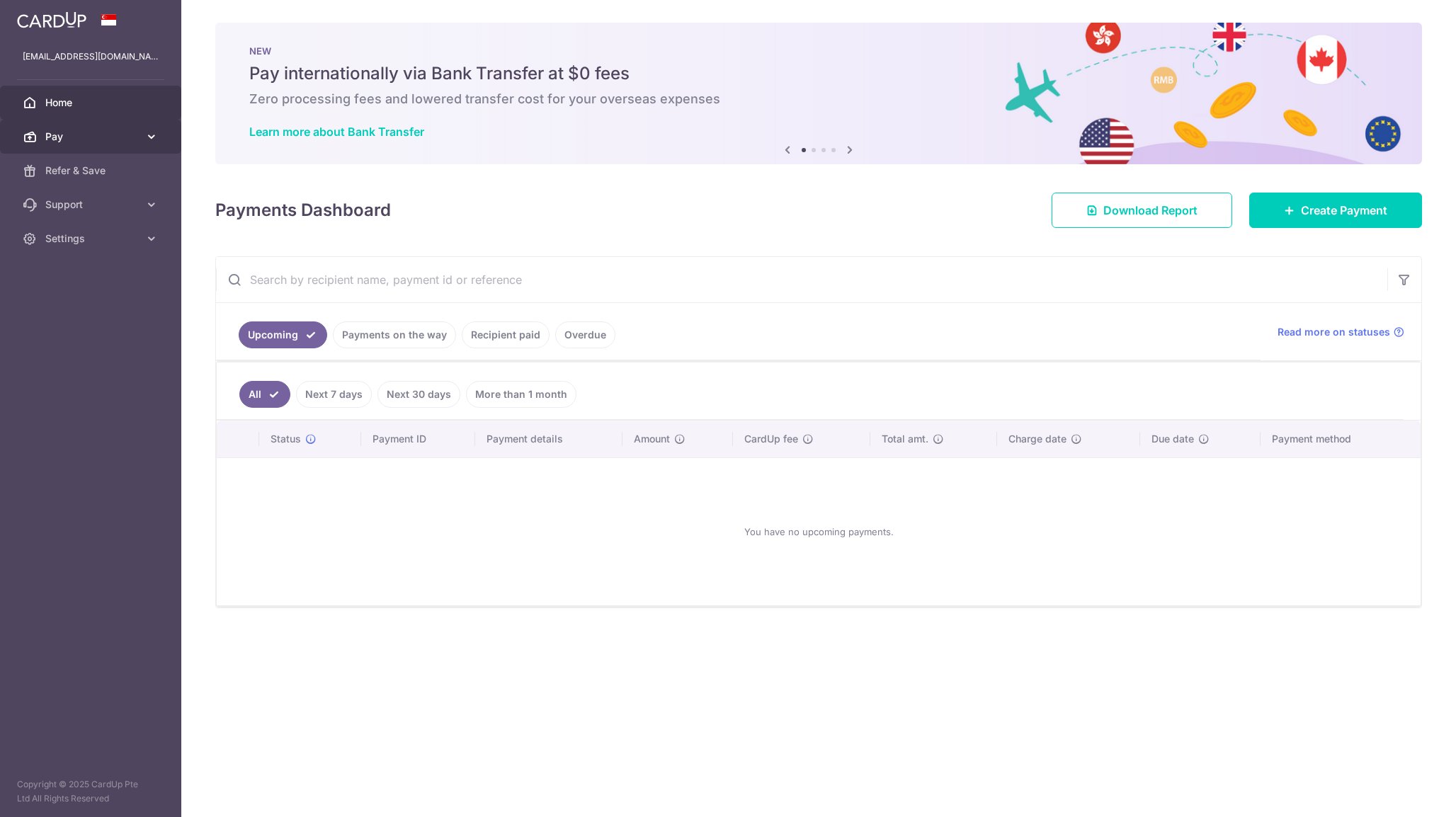
click at [62, 145] on link "Pay" at bounding box center [90, 136] width 182 height 34
click at [78, 231] on span "Cards" at bounding box center [92, 238] width 93 height 14
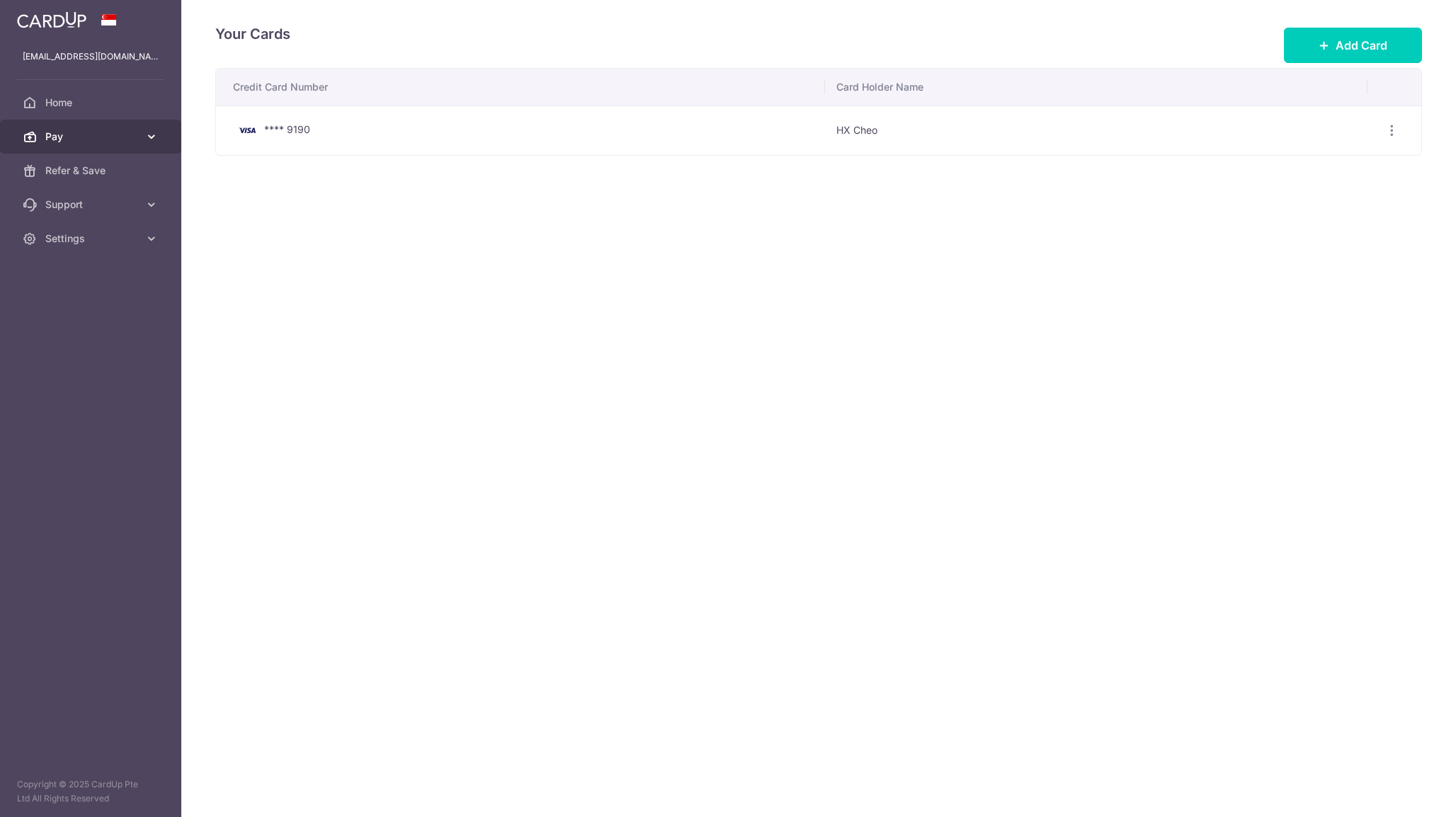
click at [88, 124] on link "Pay" at bounding box center [90, 136] width 182 height 34
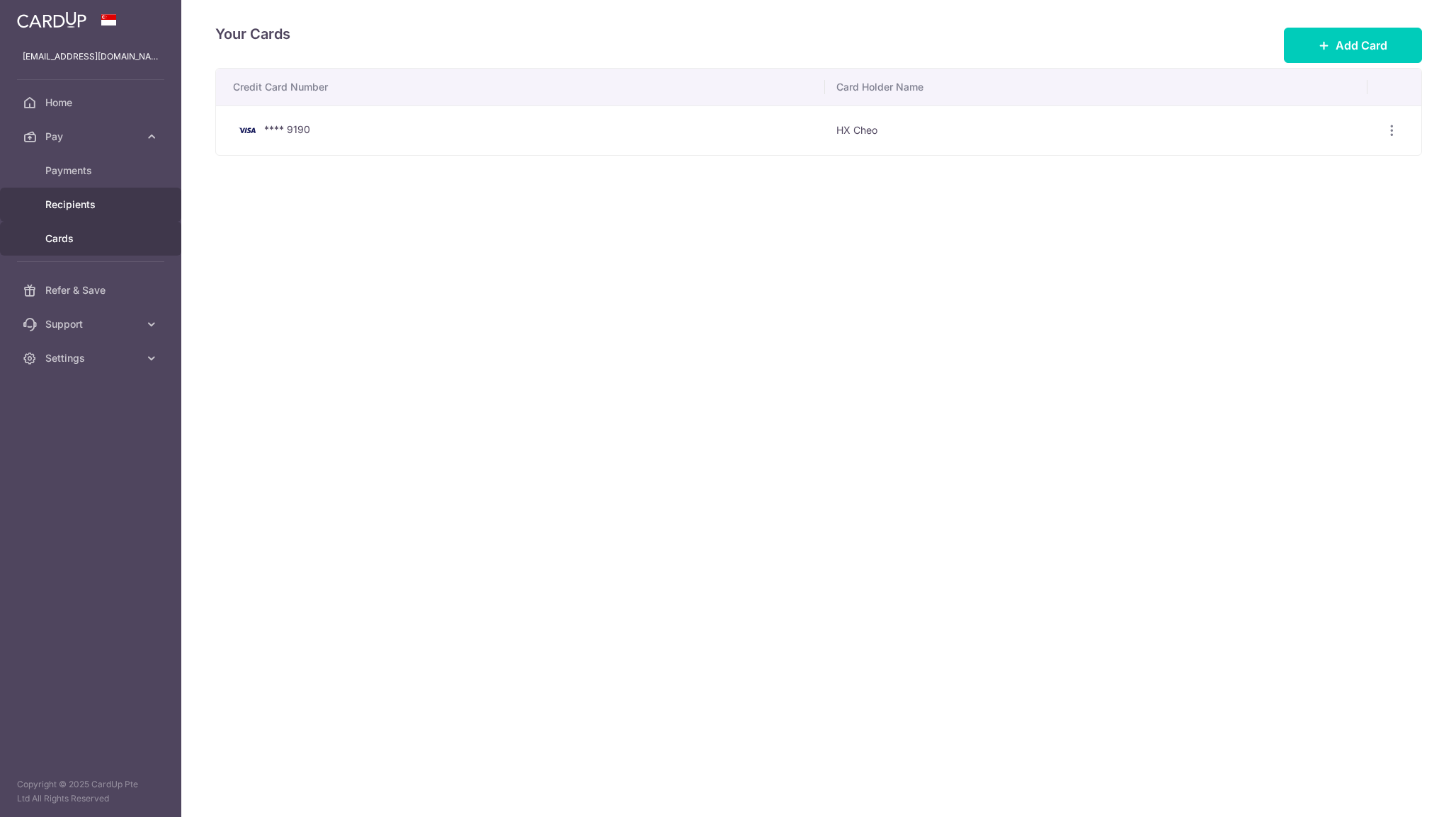
click at [85, 200] on span "Recipients" at bounding box center [92, 204] width 93 height 14
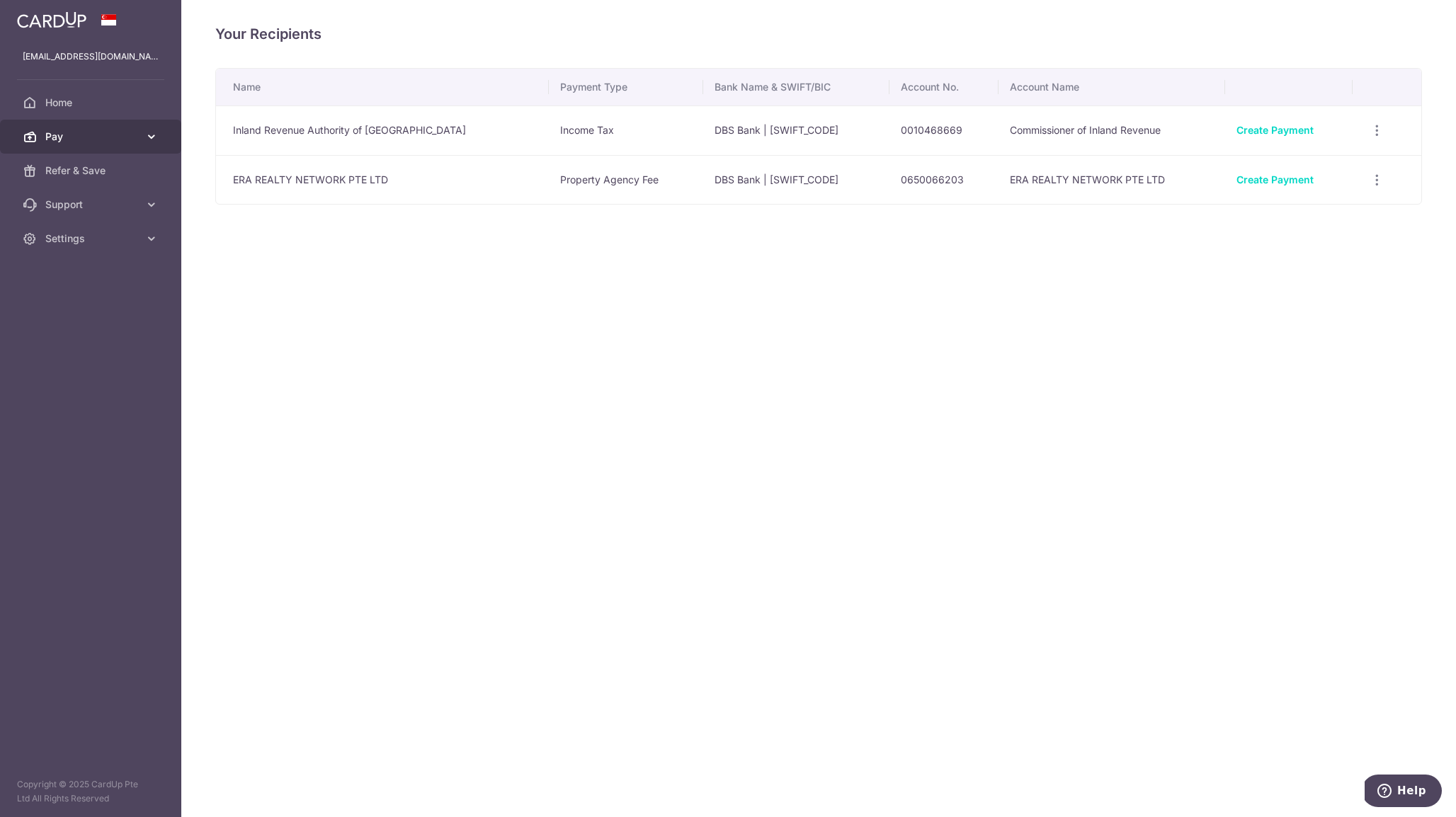
click at [90, 136] on span "Pay" at bounding box center [92, 136] width 93 height 14
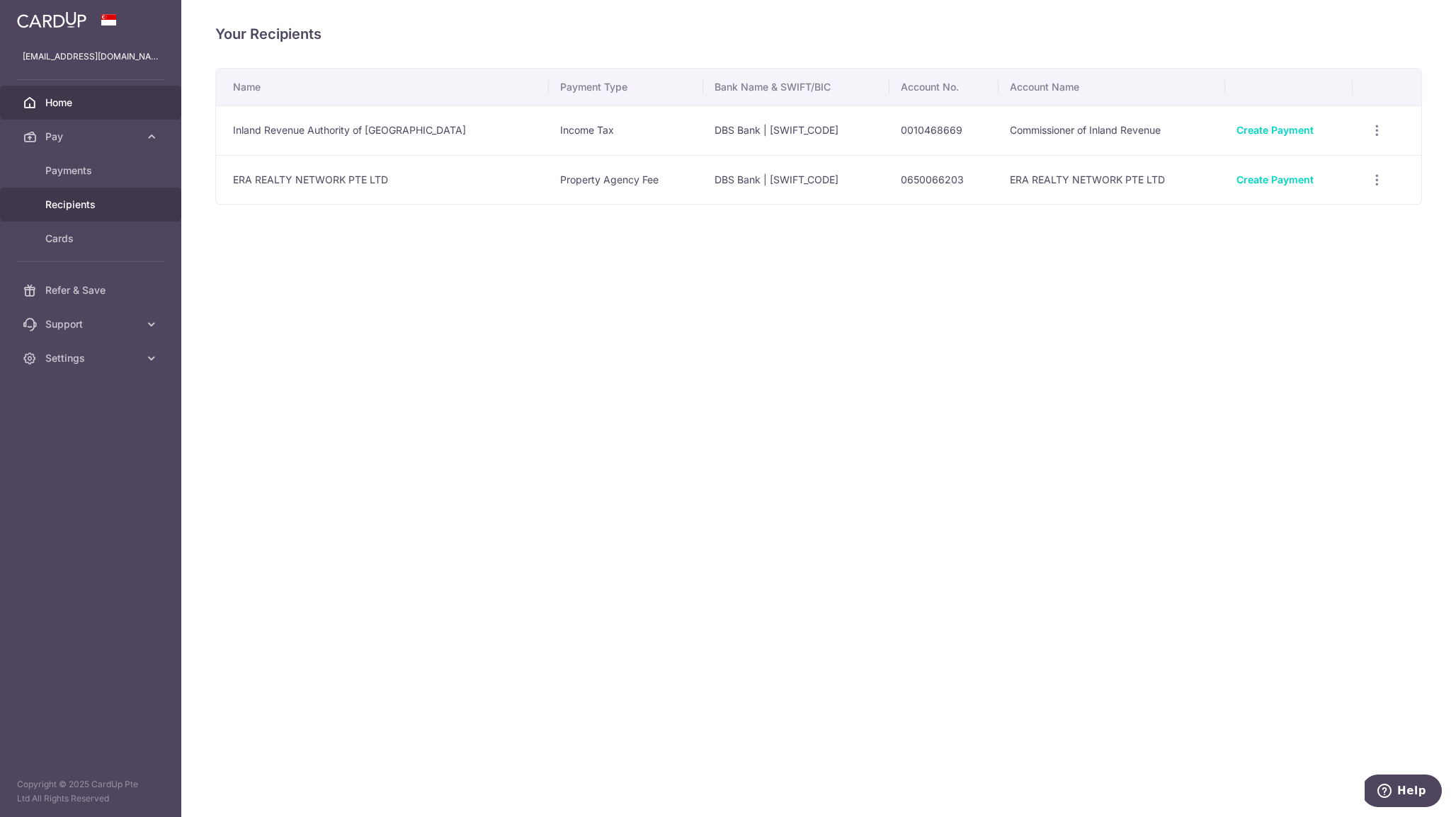
click at [80, 103] on span "Home" at bounding box center [92, 103] width 93 height 14
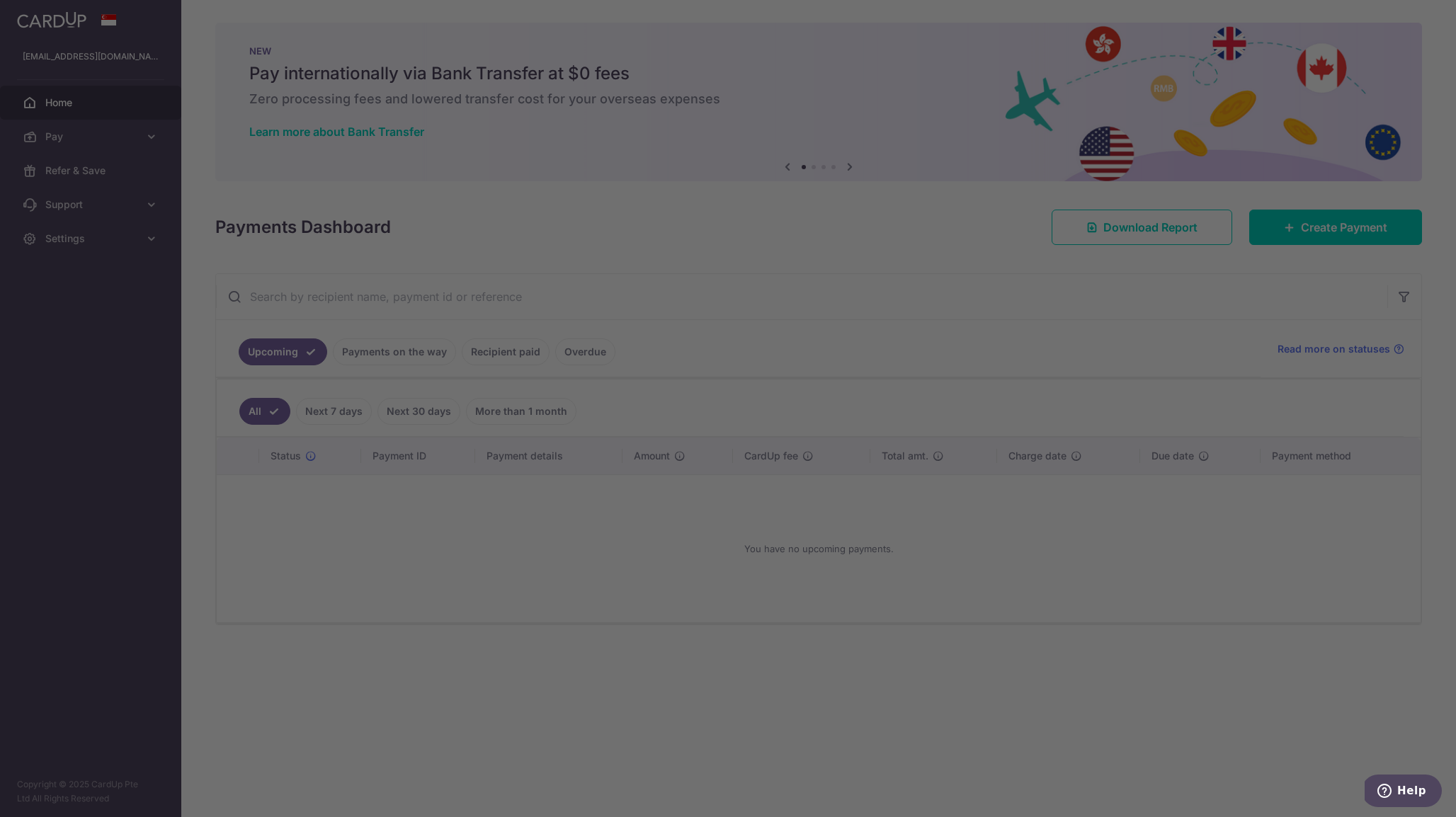
click at [147, 136] on div at bounding box center [736, 413] width 1471 height 826
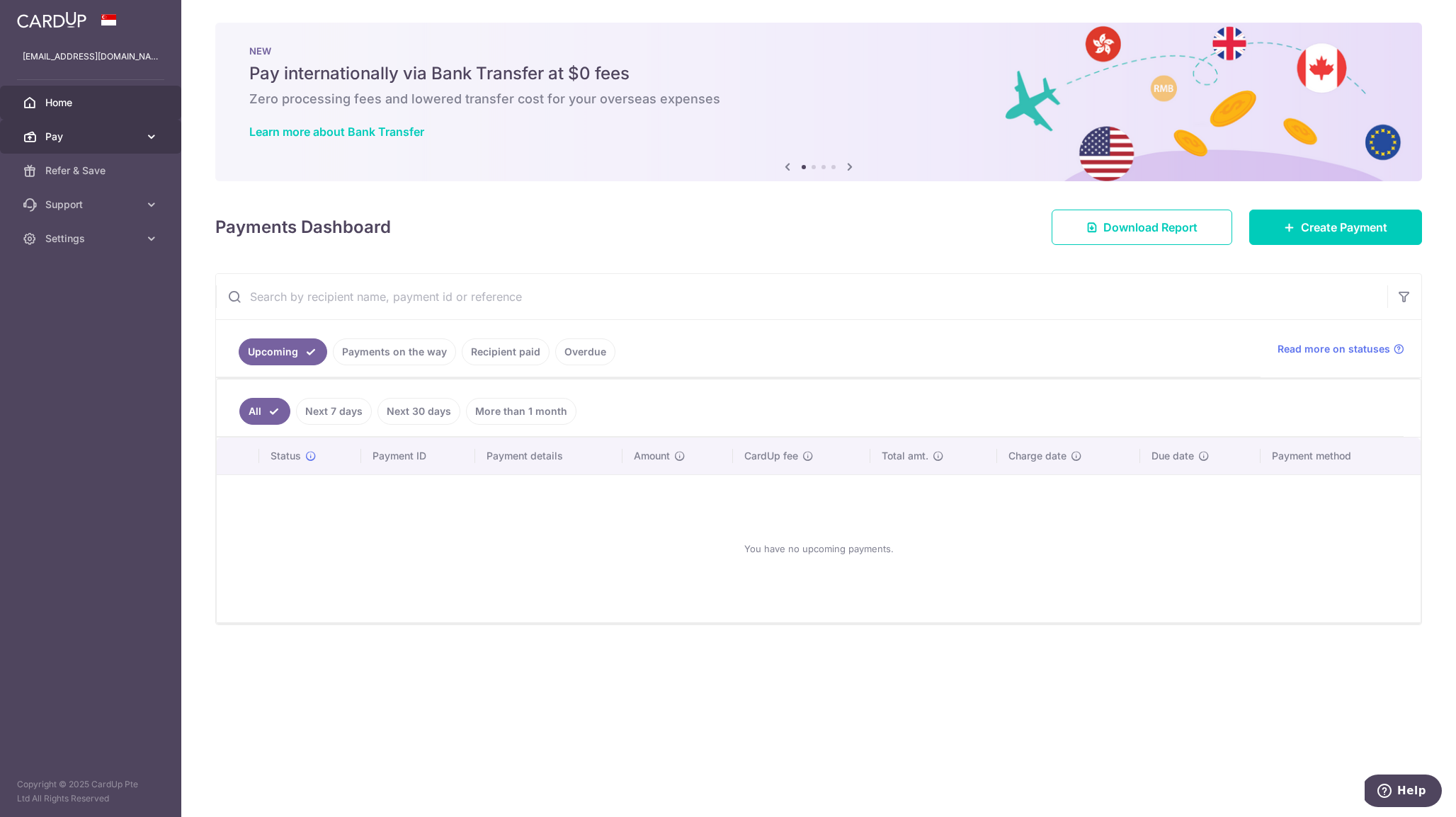
click at [148, 130] on icon at bounding box center [151, 136] width 14 height 14
click at [84, 182] on link "Payments" at bounding box center [90, 170] width 182 height 34
click at [516, 408] on link "More than 1 month" at bounding box center [521, 412] width 111 height 27
click at [485, 349] on link "Recipient paid" at bounding box center [506, 352] width 88 height 27
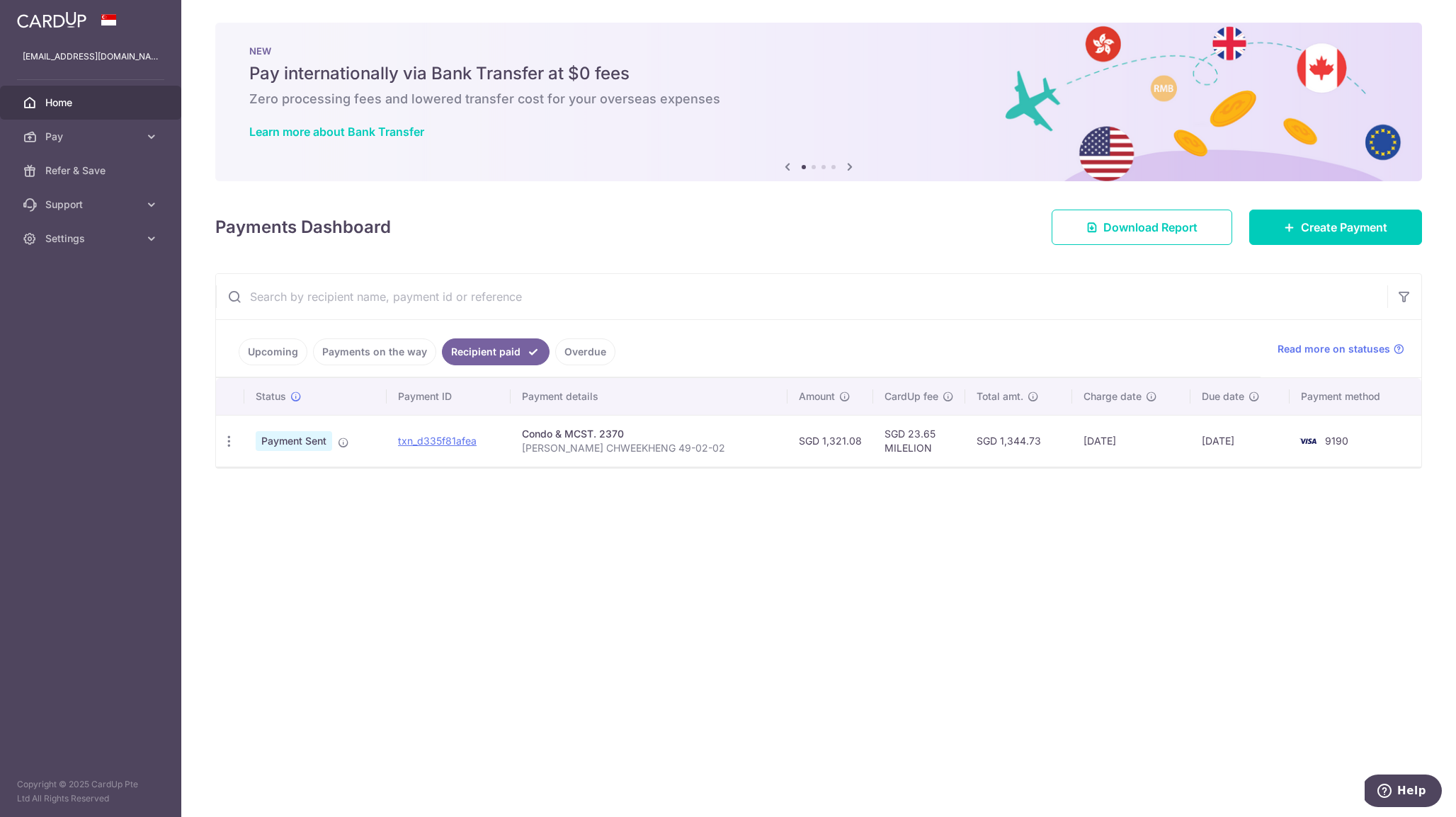
click at [564, 472] on div "× Pause Schedule Pause all future payments in this series Pause just this one p…" at bounding box center [818, 408] width 1274 height 817
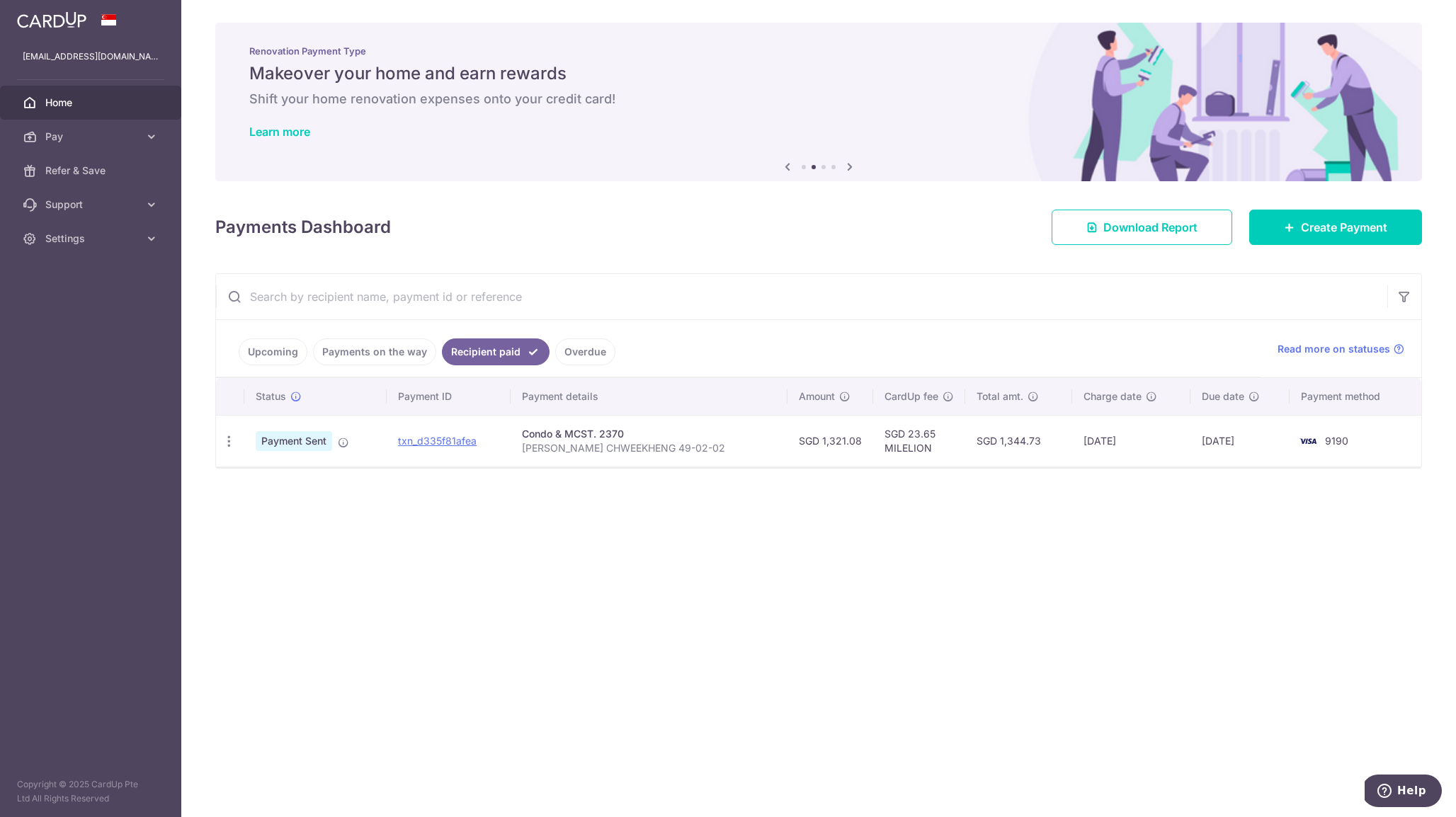
click at [922, 447] on td "SGD 23.65 MILELION" at bounding box center [919, 441] width 92 height 52
copy td "MILELION"
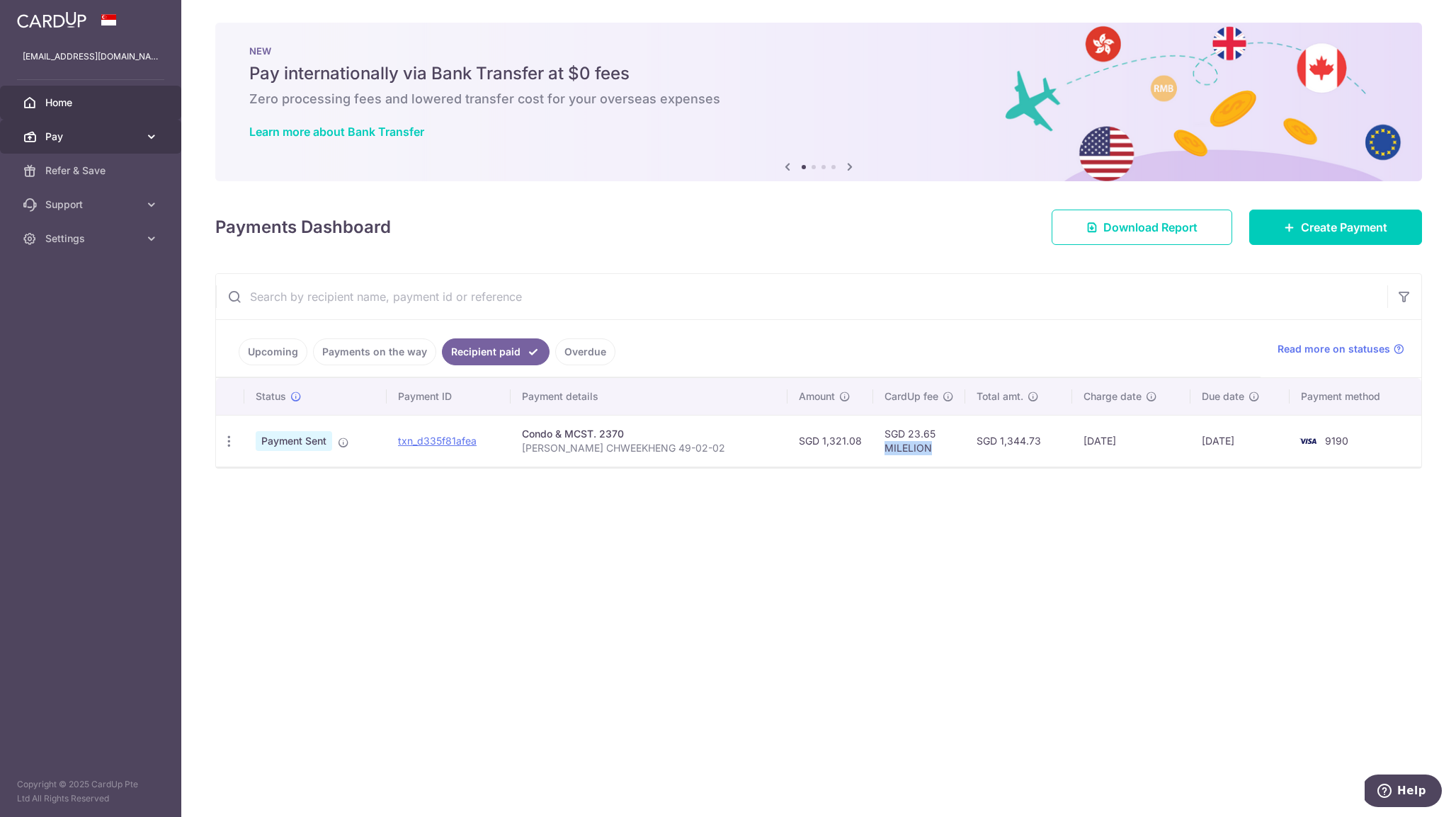
click at [93, 136] on span "Pay" at bounding box center [92, 136] width 93 height 14
click at [92, 178] on link "Payments" at bounding box center [90, 170] width 182 height 34
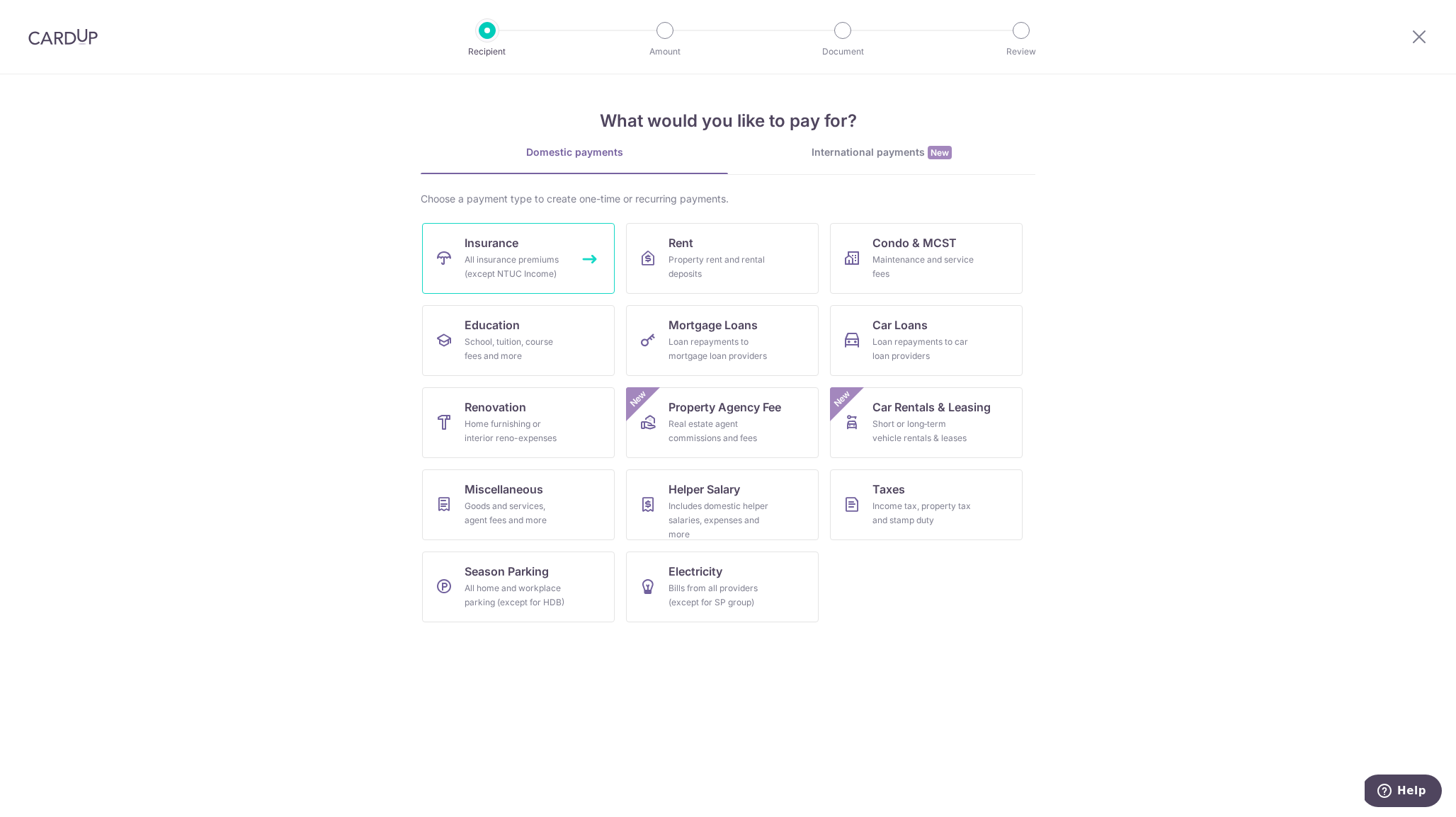
click at [509, 263] on div "All insurance premiums (except NTUC Income)" at bounding box center [515, 267] width 102 height 29
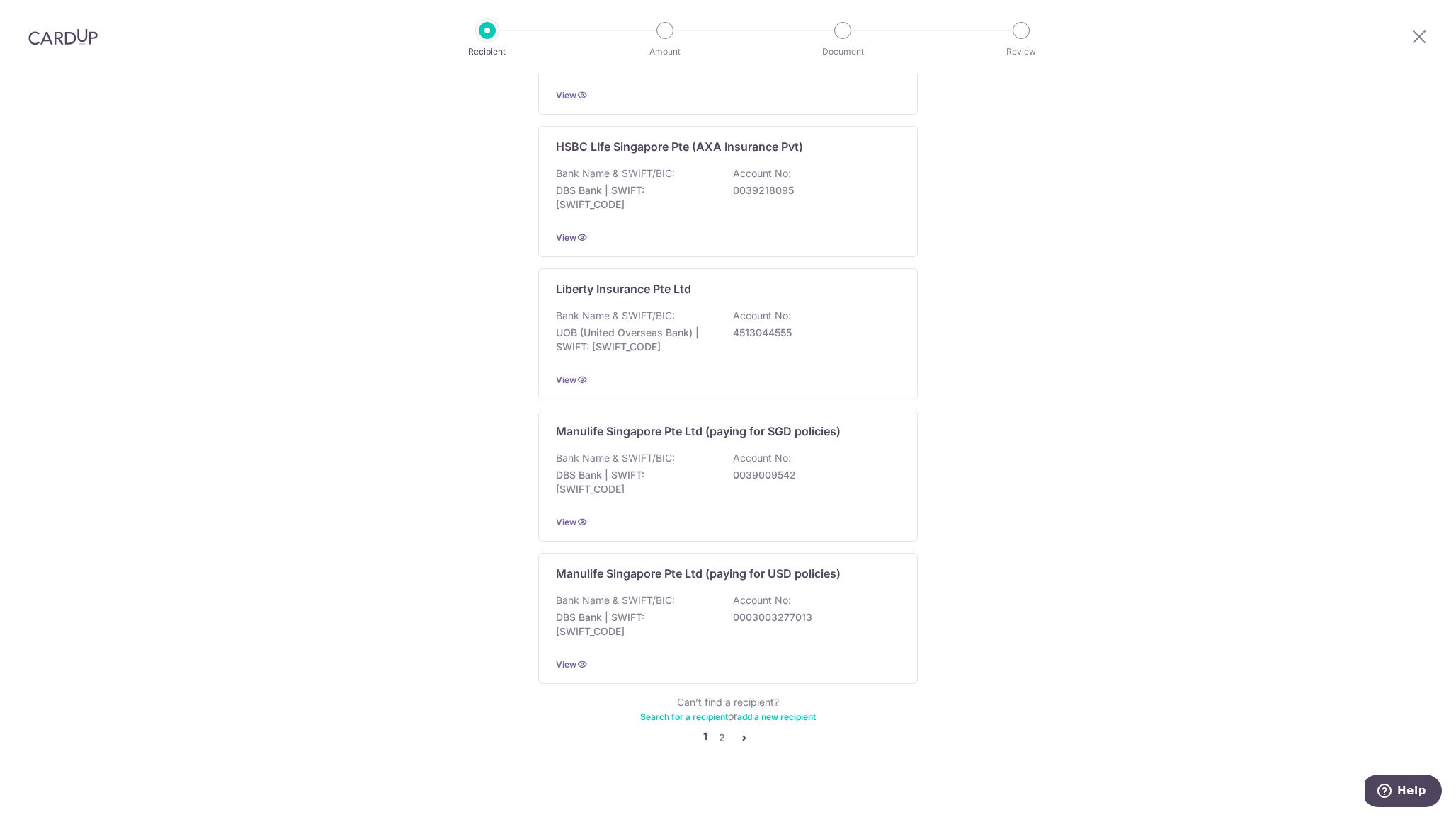
scroll to position [1117, 0]
click at [716, 731] on link "2" at bounding box center [721, 739] width 17 height 17
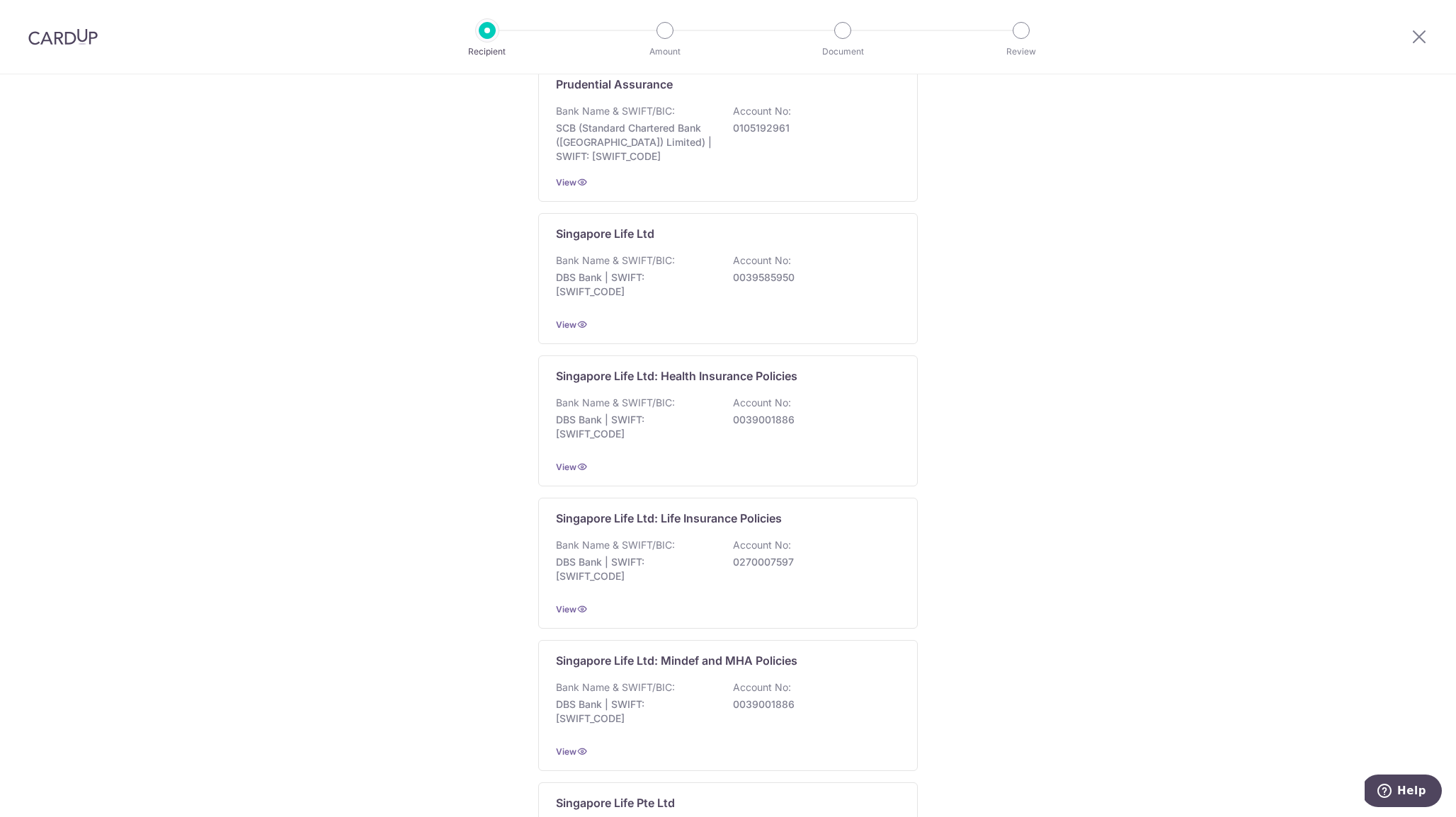
scroll to position [332, 0]
